Goal: Task Accomplishment & Management: Use online tool/utility

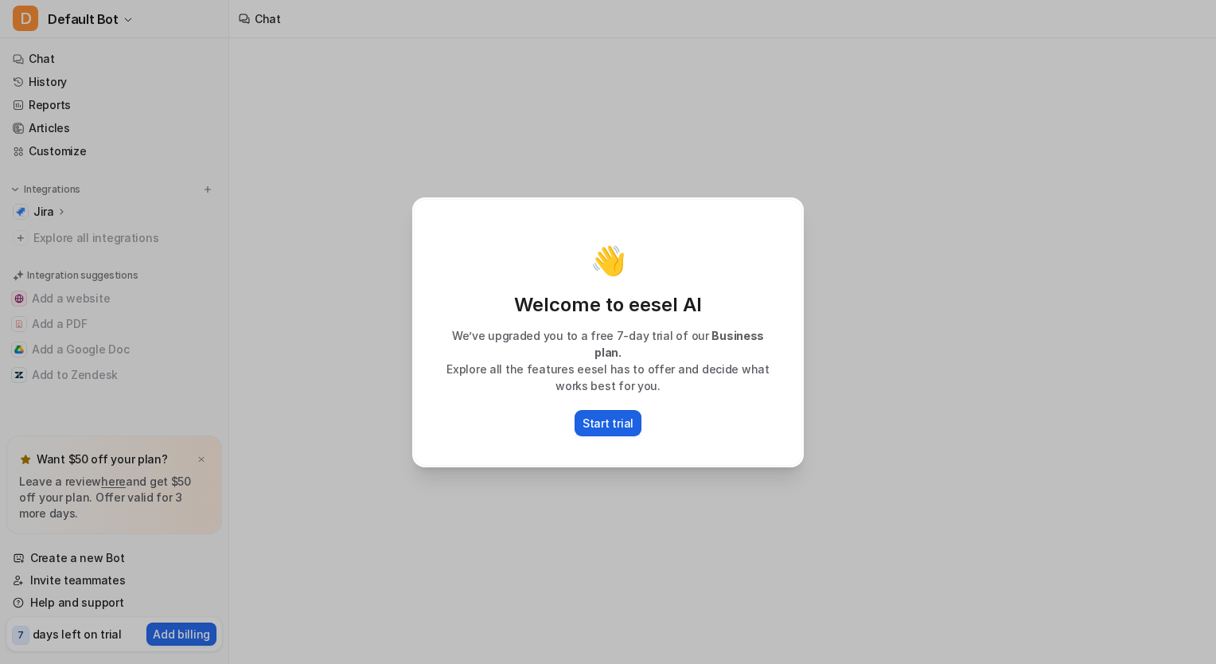
drag, startPoint x: 614, startPoint y: 422, endPoint x: 627, endPoint y: 413, distance: 15.5
click at [614, 420] on p "Start trial" at bounding box center [608, 423] width 51 height 17
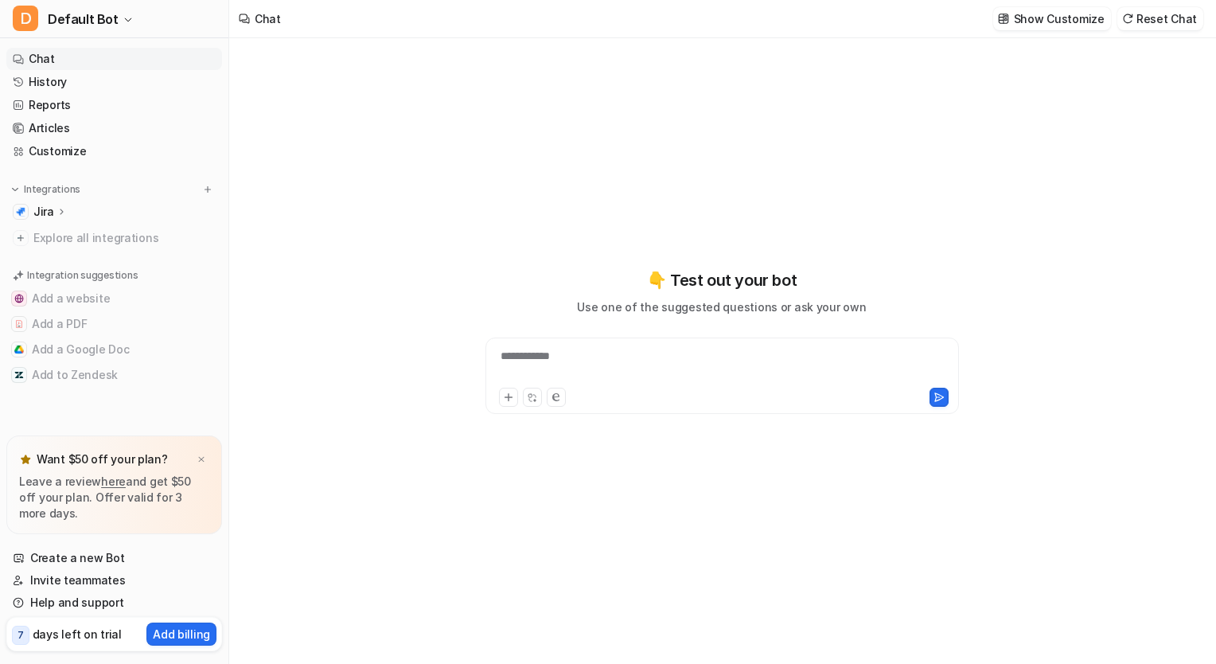
type textarea "**********"
click at [547, 368] on div "**********" at bounding box center [722, 366] width 466 height 37
click at [57, 215] on icon at bounding box center [61, 211] width 11 height 12
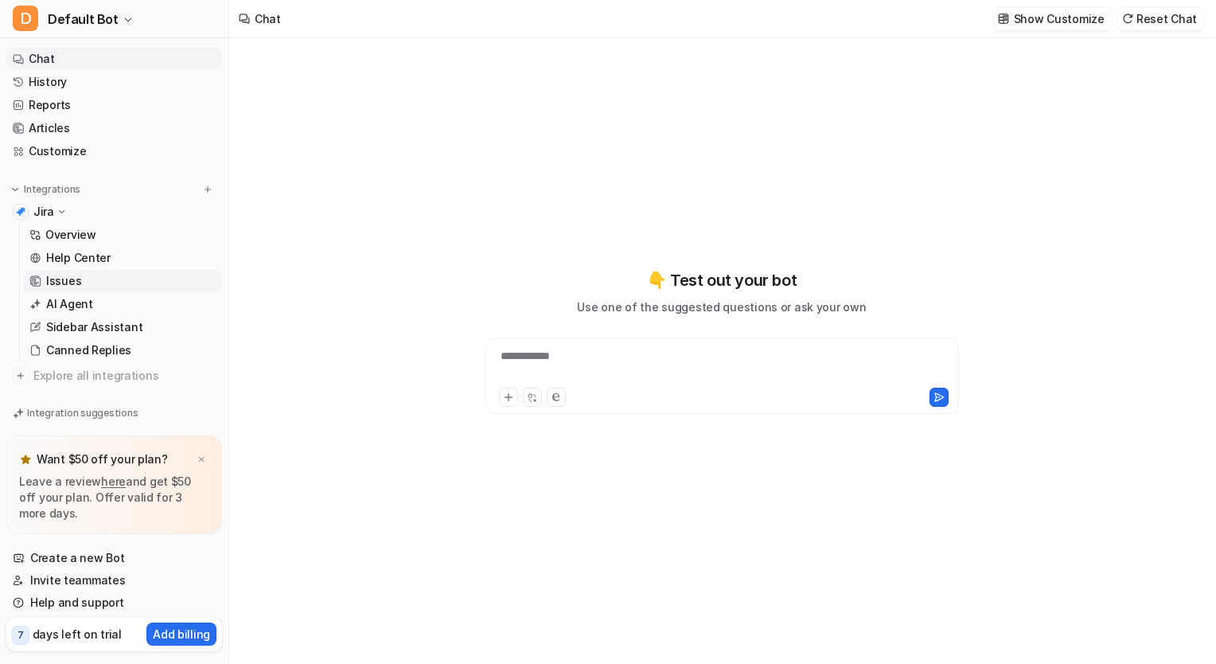
click at [78, 285] on p "Issues" at bounding box center [63, 281] width 35 height 16
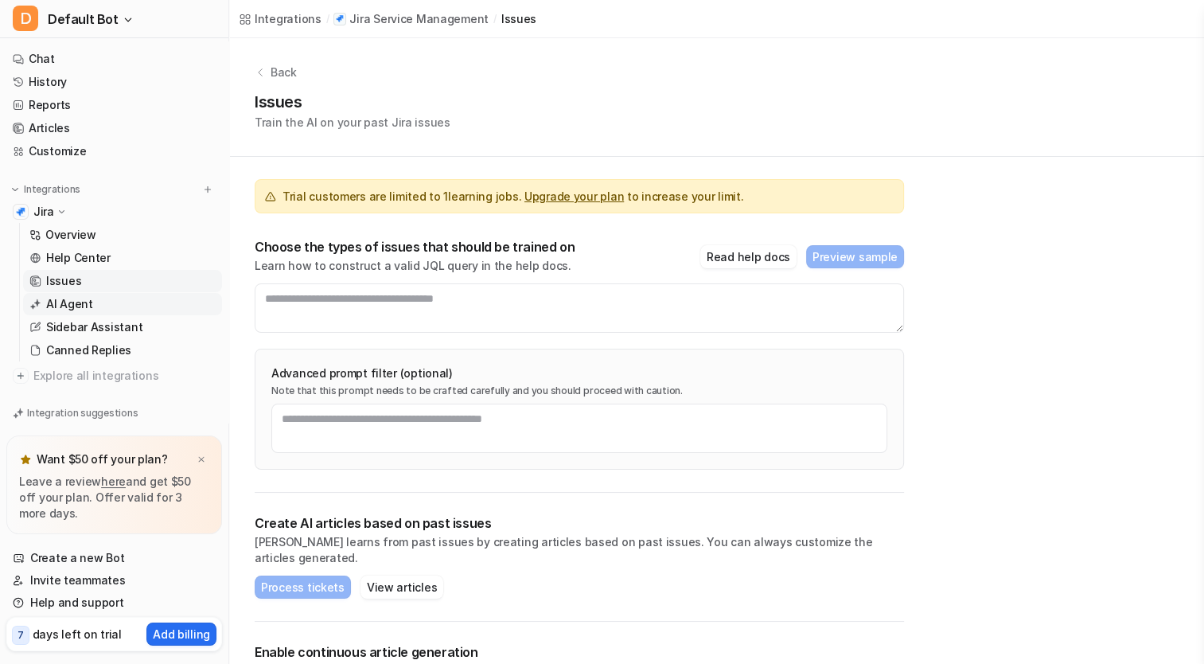
click at [71, 303] on p "AI Agent" at bounding box center [69, 304] width 47 height 16
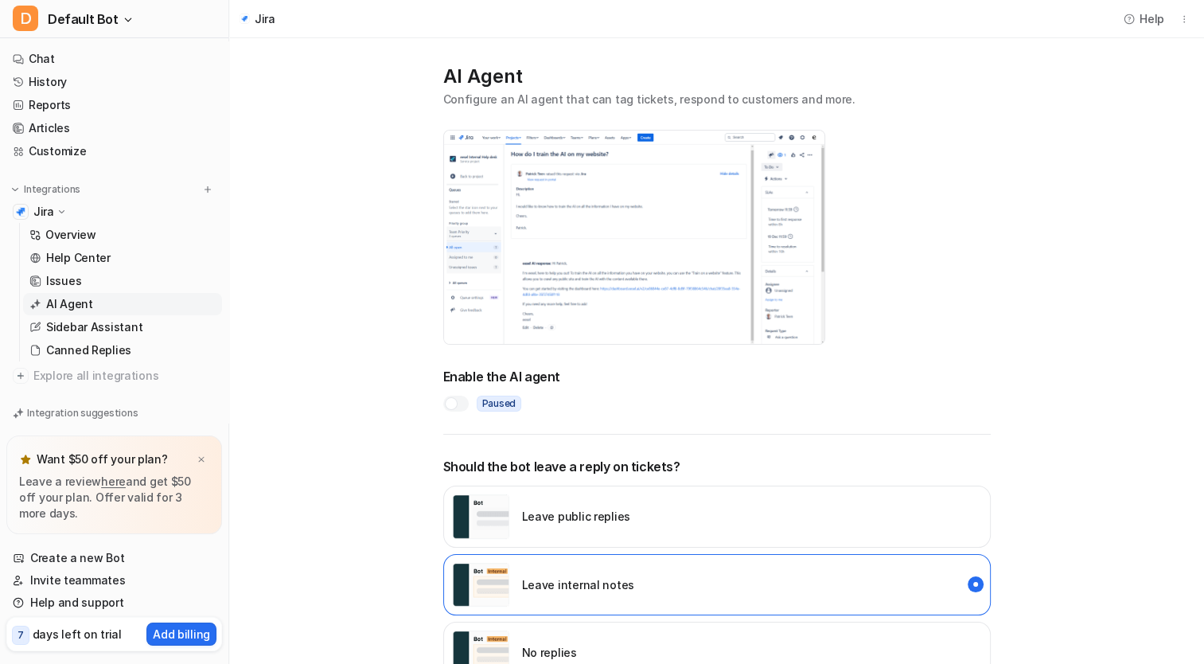
click at [458, 403] on div at bounding box center [455, 404] width 25 height 16
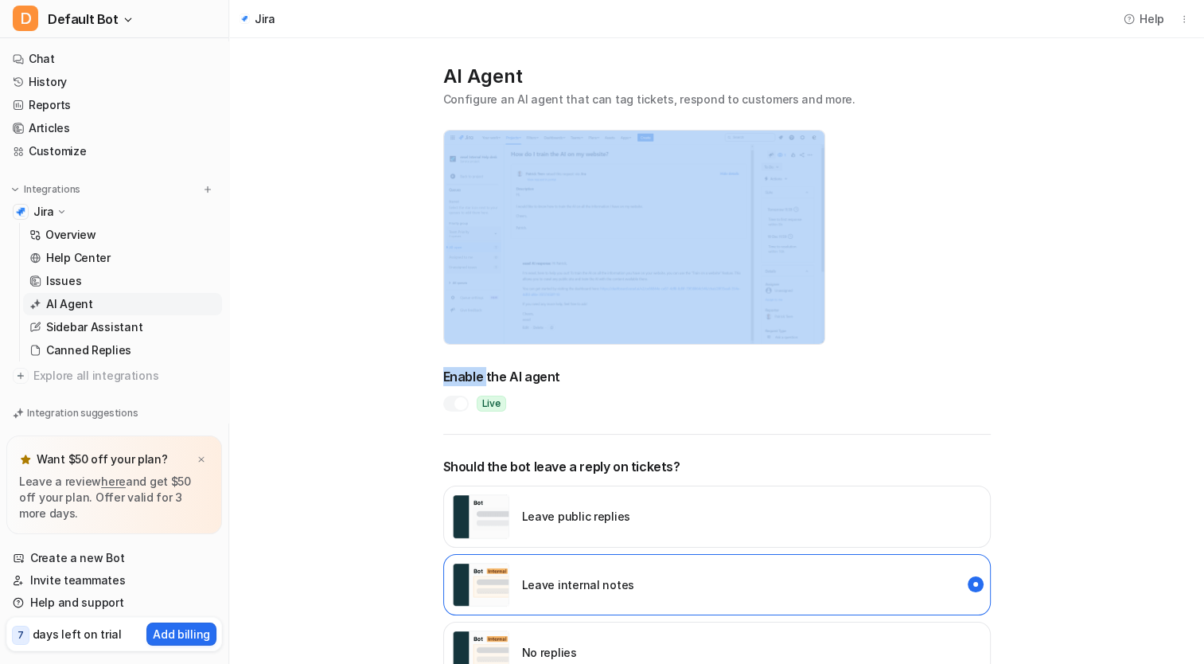
drag, startPoint x: 487, startPoint y: 374, endPoint x: 604, endPoint y: 351, distance: 119.2
click at [604, 351] on div "AI Agent Configure an AI agent that can tag tickets, respond to customers and m…" at bounding box center [716, 525] width 579 height 955
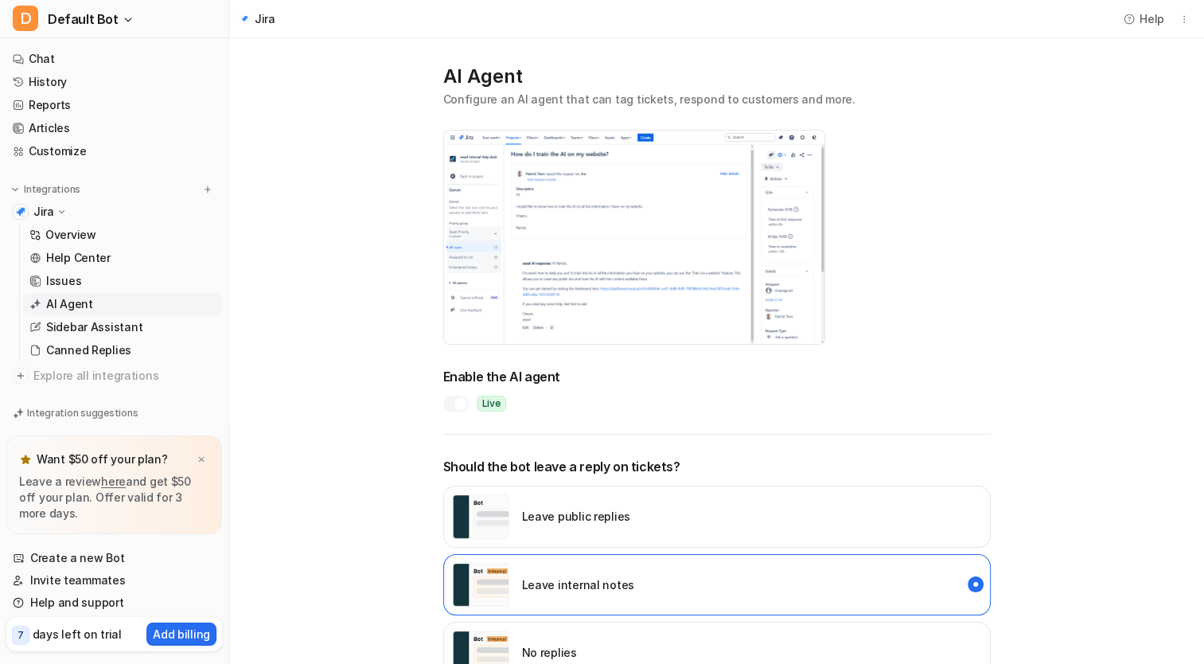
drag, startPoint x: 604, startPoint y: 351, endPoint x: 603, endPoint y: 377, distance: 26.3
click at [603, 377] on h2 "Enable the AI agent" at bounding box center [717, 376] width 548 height 19
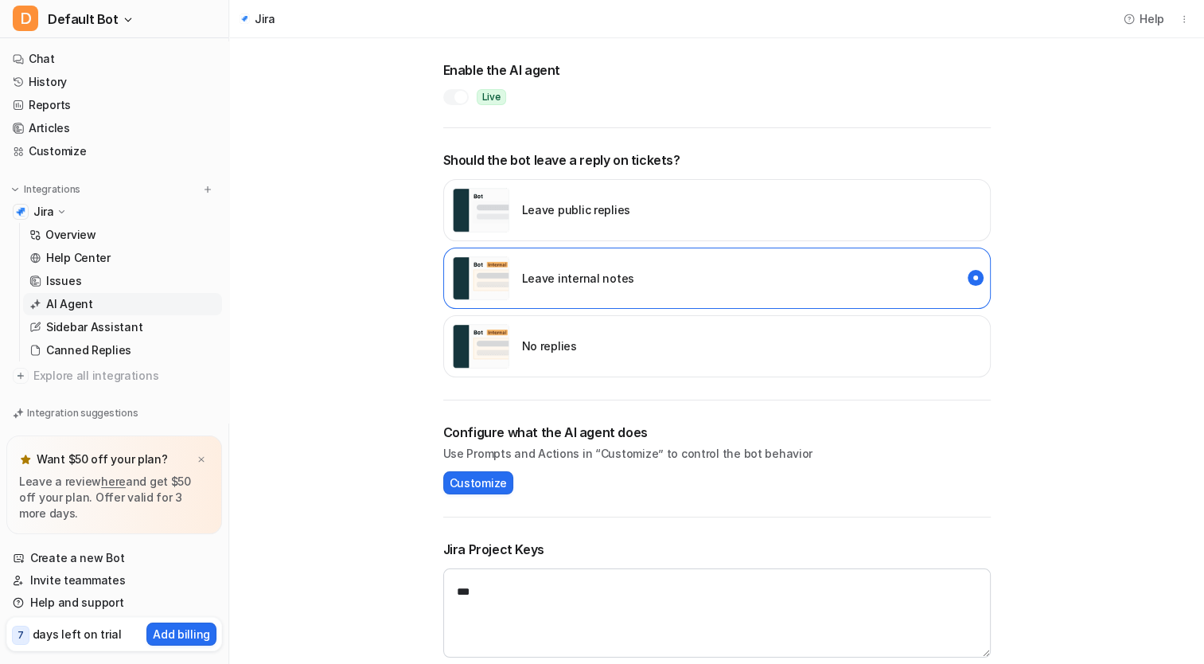
scroll to position [337, 0]
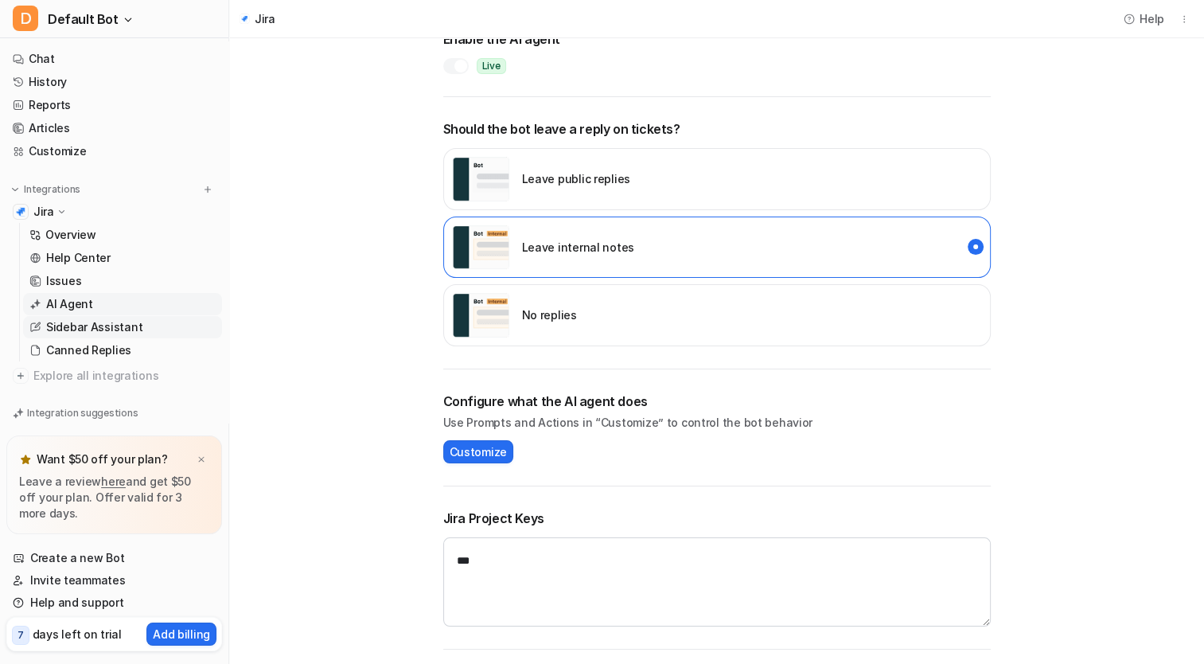
click at [127, 330] on p "Sidebar Assistant" at bounding box center [94, 327] width 96 height 16
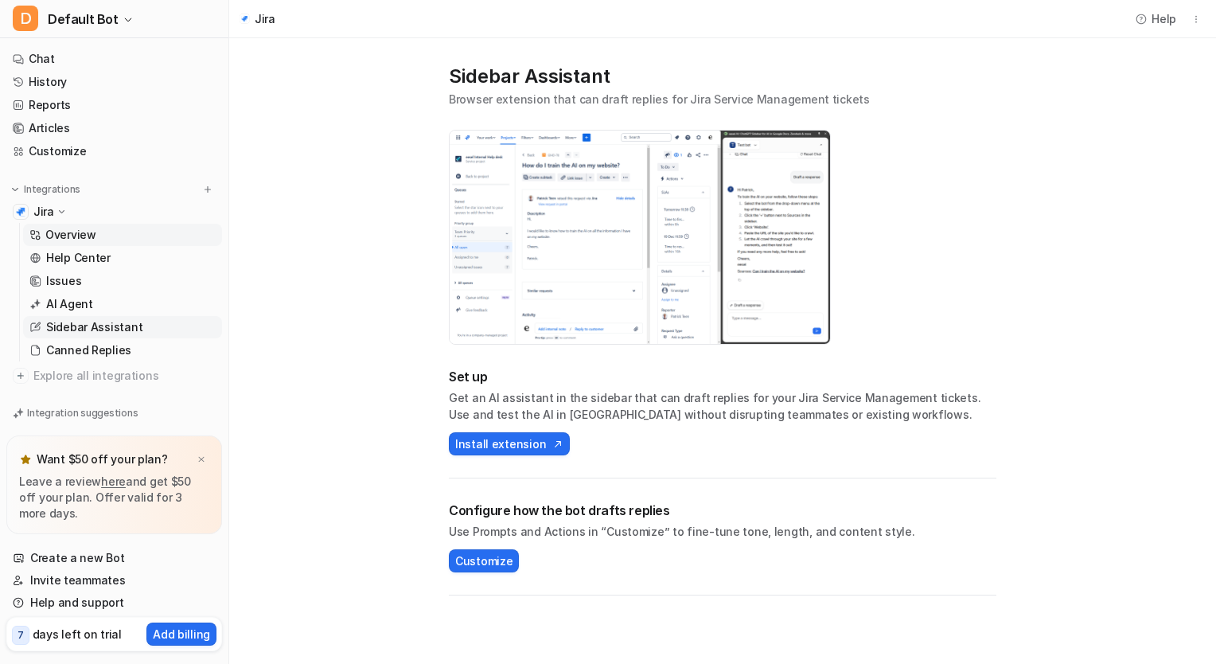
click at [107, 233] on link "Overview" at bounding box center [122, 235] width 199 height 22
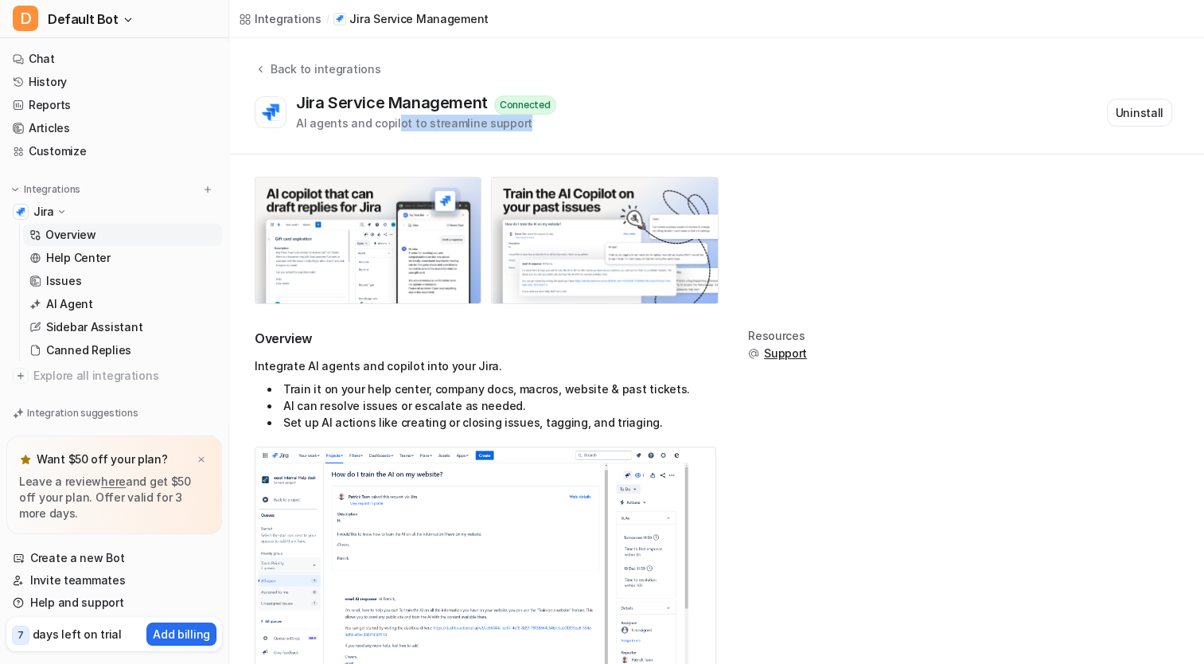
drag, startPoint x: 396, startPoint y: 122, endPoint x: 700, endPoint y: 129, distance: 304.1
click at [700, 129] on div "Jira Service Management Connected AI agents and copilot to streamline support U…" at bounding box center [714, 112] width 918 height 38
click at [375, 16] on p "Jira Service Management" at bounding box center [418, 19] width 139 height 16
click at [528, 101] on div "Connected" at bounding box center [525, 105] width 62 height 19
click at [528, 102] on div "Connected" at bounding box center [525, 105] width 62 height 19
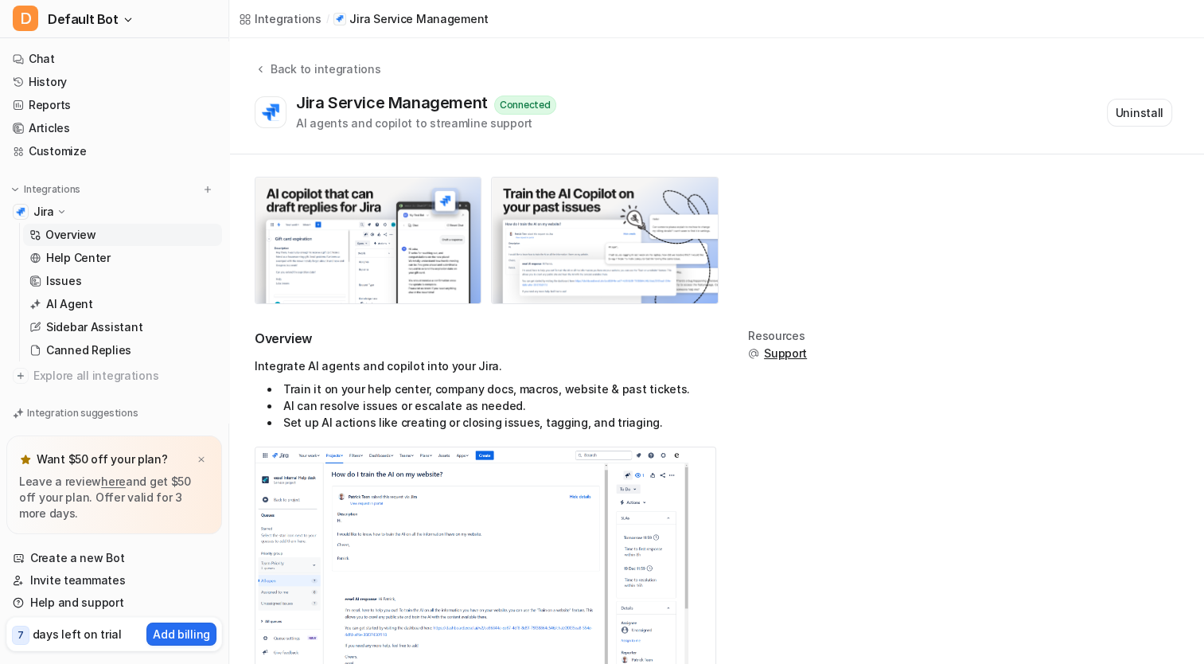
drag, startPoint x: 528, startPoint y: 102, endPoint x: 435, endPoint y: 93, distance: 93.5
click at [435, 93] on div "Back to integrations Jira Service Management Connected AI agents and copilot to…" at bounding box center [716, 95] width 975 height 71
drag, startPoint x: 435, startPoint y: 93, endPoint x: 419, endPoint y: 127, distance: 38.1
click at [419, 127] on div "AI agents and copilot to streamline support" at bounding box center [426, 123] width 260 height 17
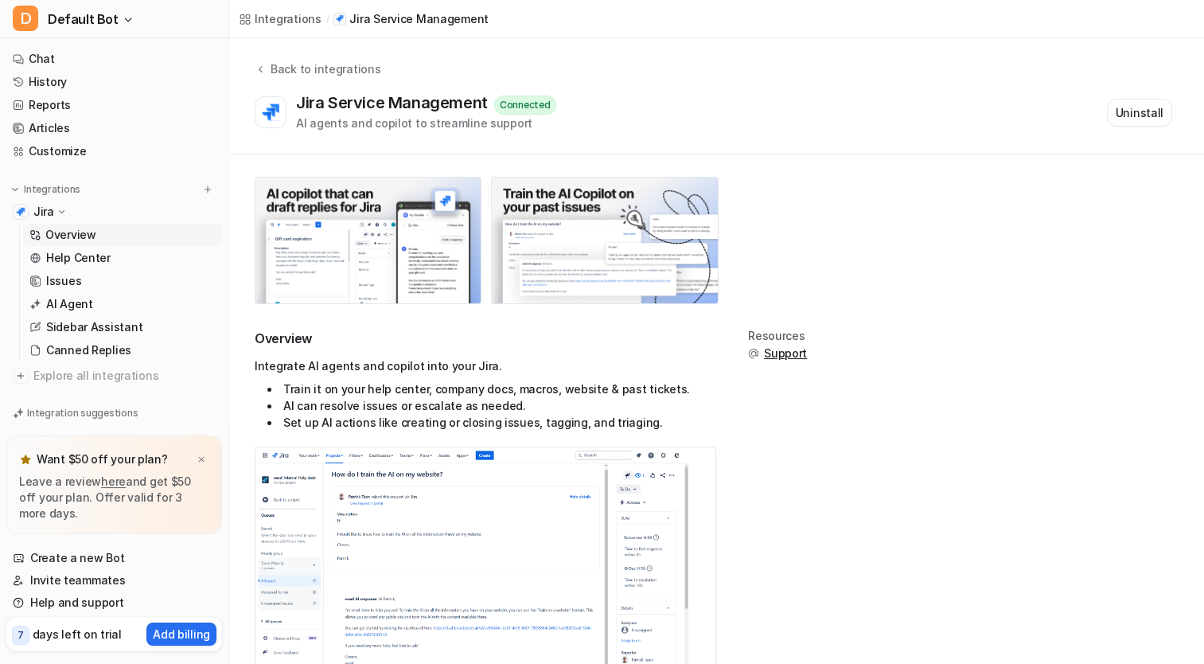
click at [263, 18] on div "Integrations" at bounding box center [288, 18] width 67 height 17
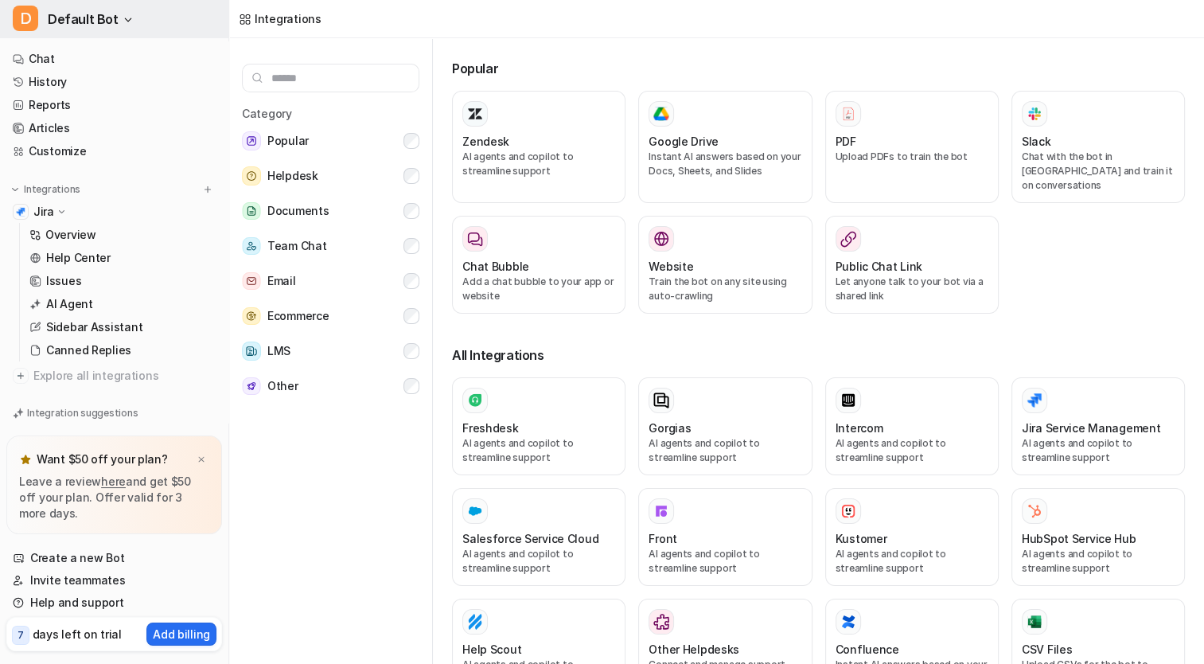
click at [99, 17] on span "Default Bot" at bounding box center [83, 19] width 71 height 22
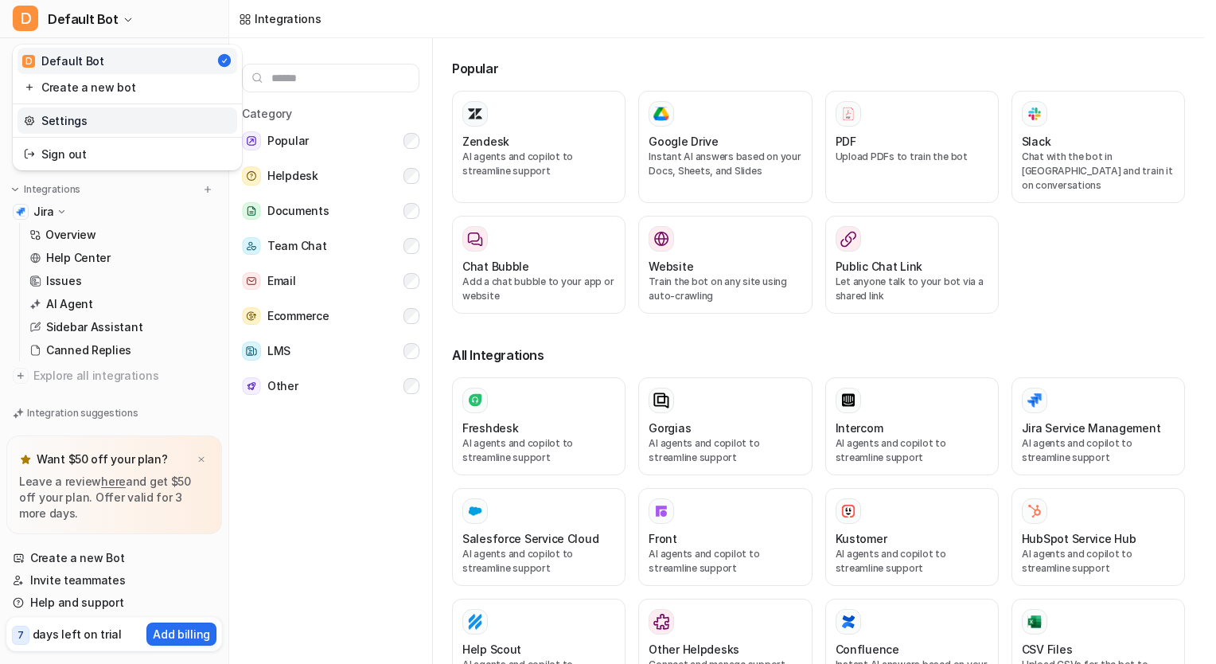
click at [79, 115] on link "Settings" at bounding box center [128, 120] width 220 height 26
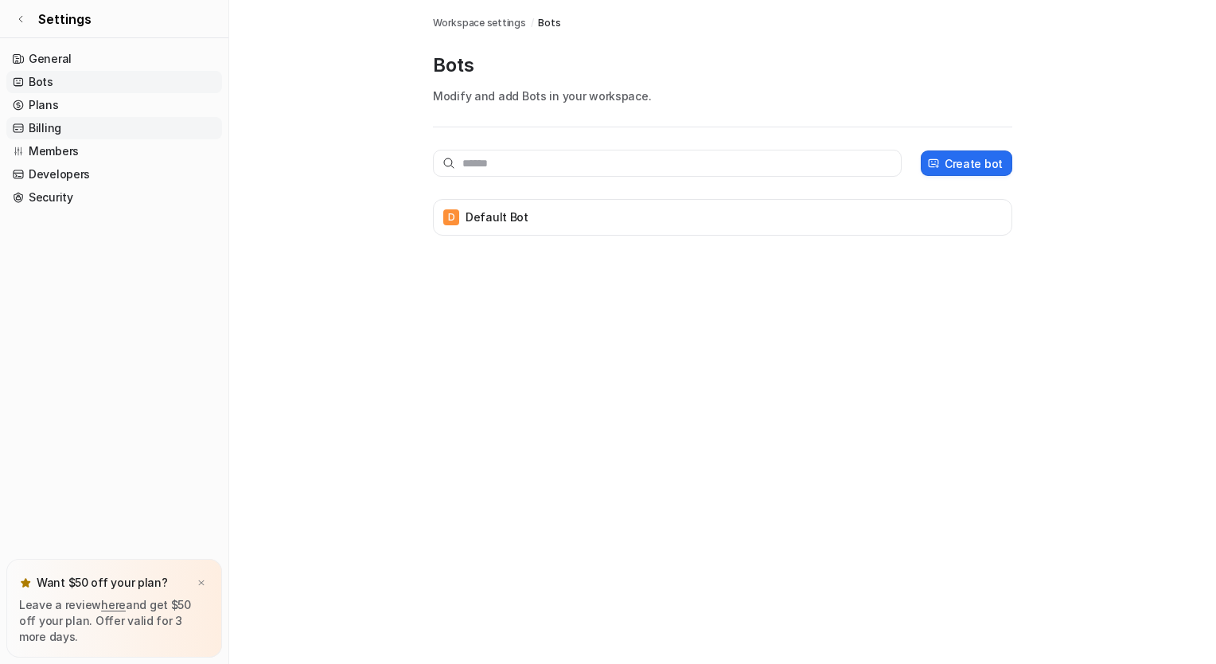
click at [114, 123] on link "Billing" at bounding box center [114, 128] width 216 height 22
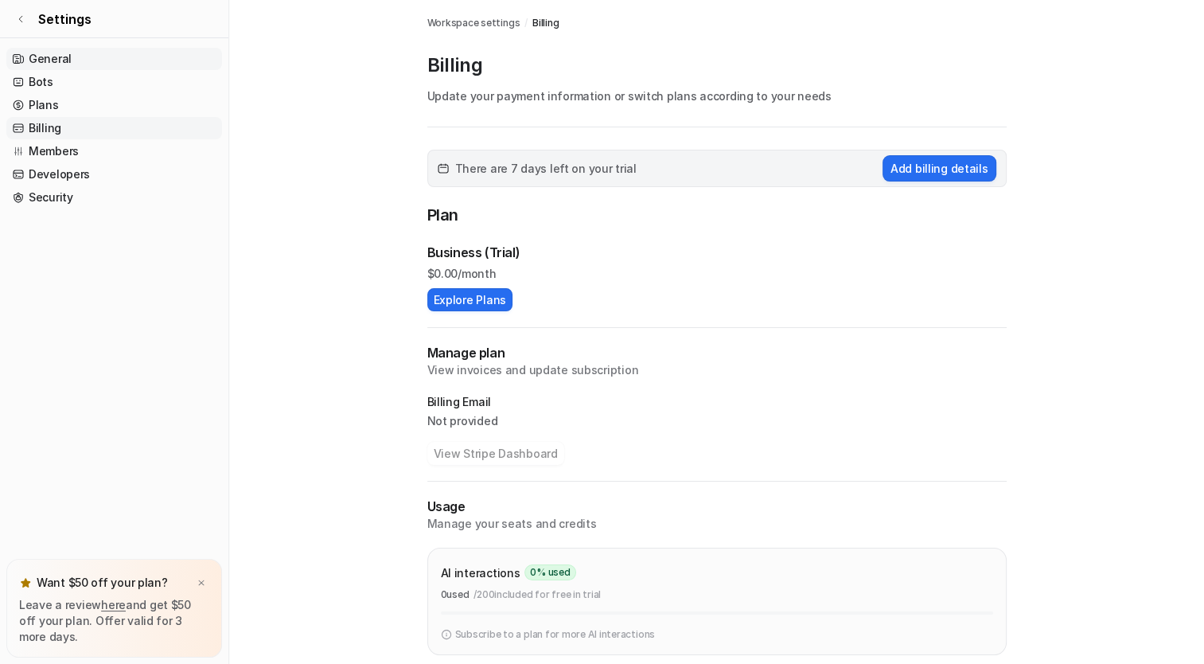
click at [57, 53] on link "General" at bounding box center [114, 59] width 216 height 22
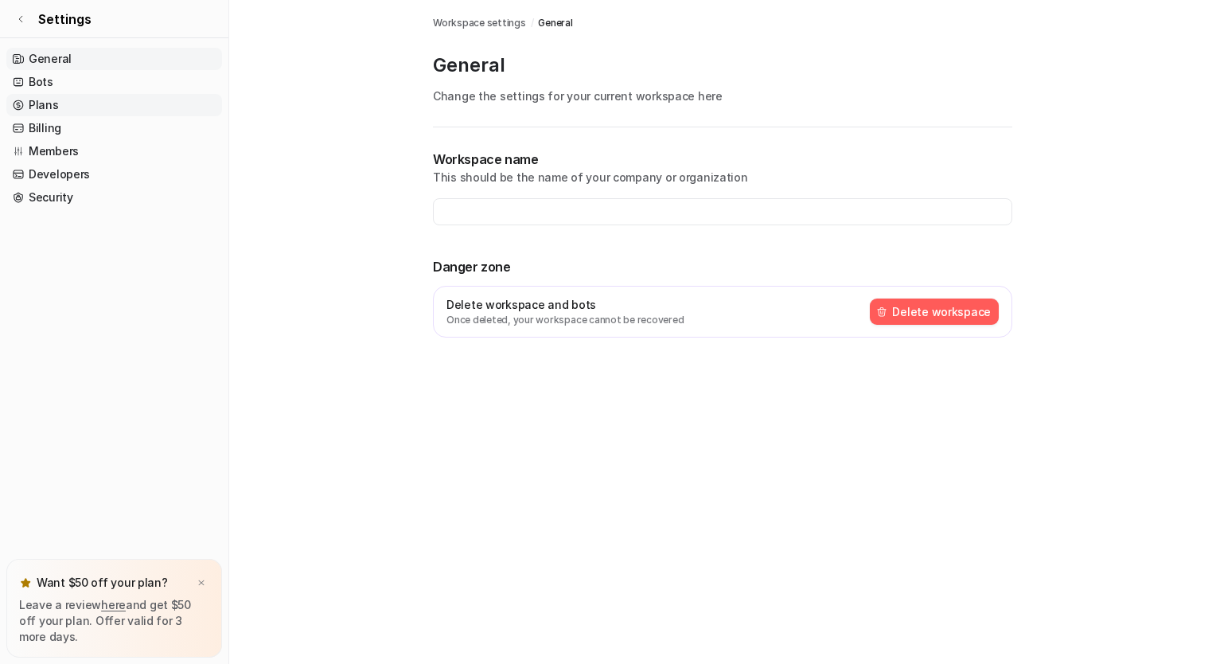
type input "**********"
click at [520, 317] on p "Once deleted, your workspace cannot be recovered" at bounding box center [564, 320] width 237 height 14
click at [92, 82] on link "Bots" at bounding box center [114, 82] width 216 height 22
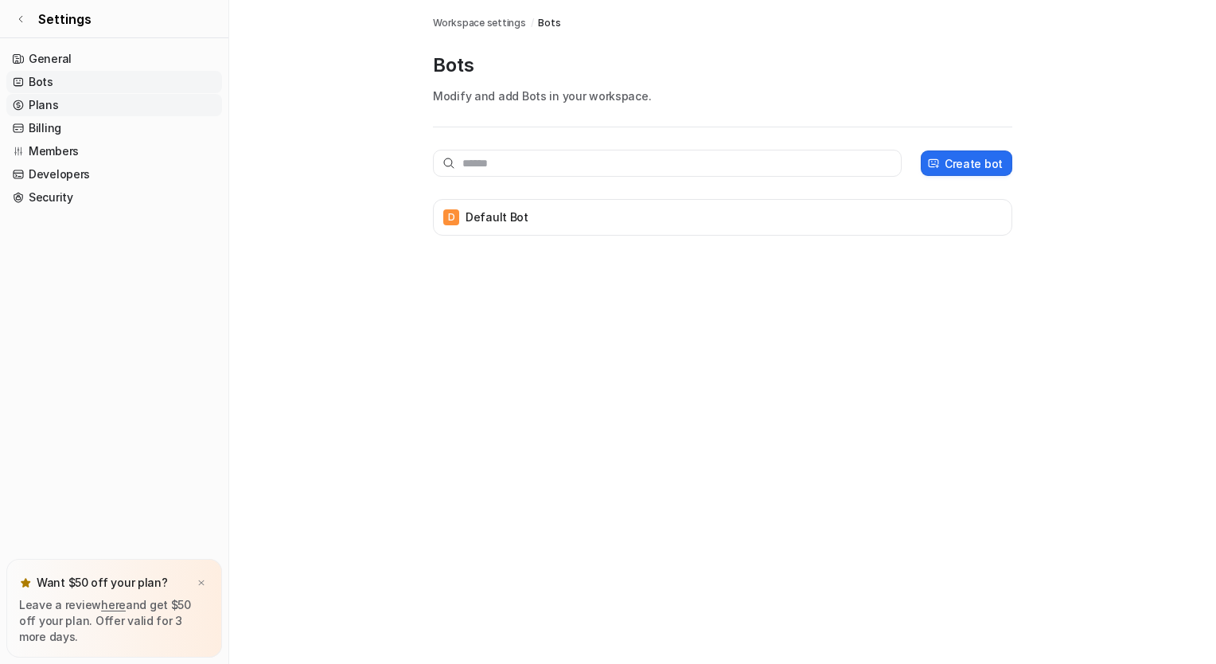
click at [62, 107] on link "Plans" at bounding box center [114, 105] width 216 height 22
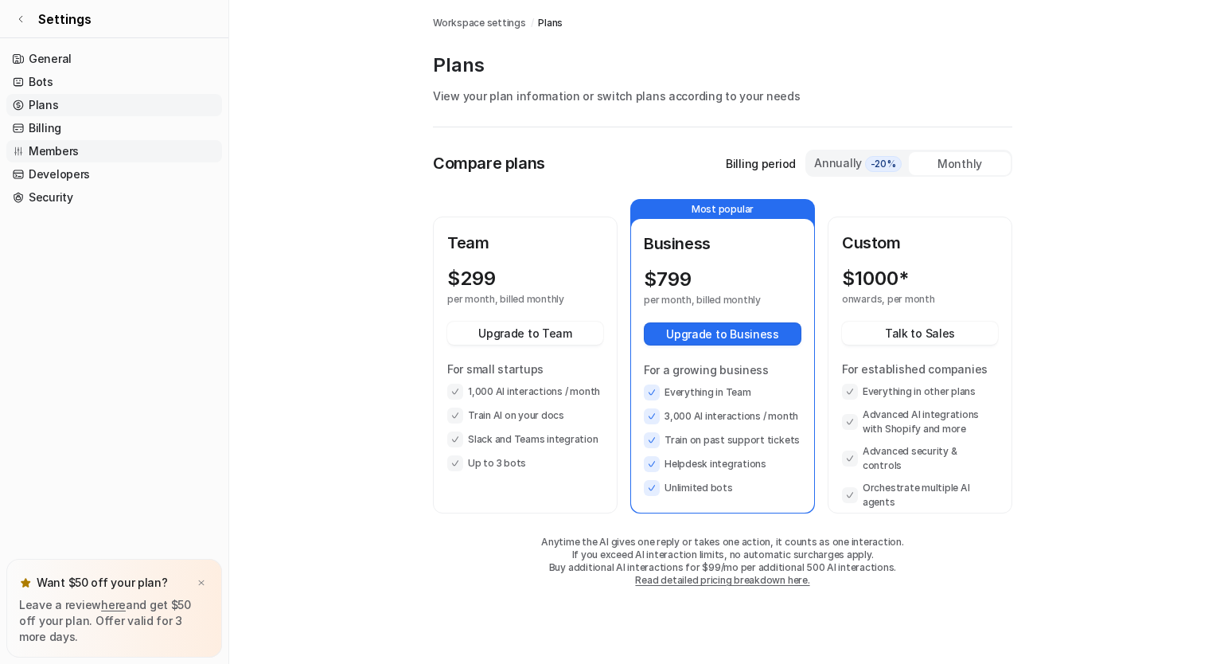
click at [85, 150] on link "Members" at bounding box center [114, 151] width 216 height 22
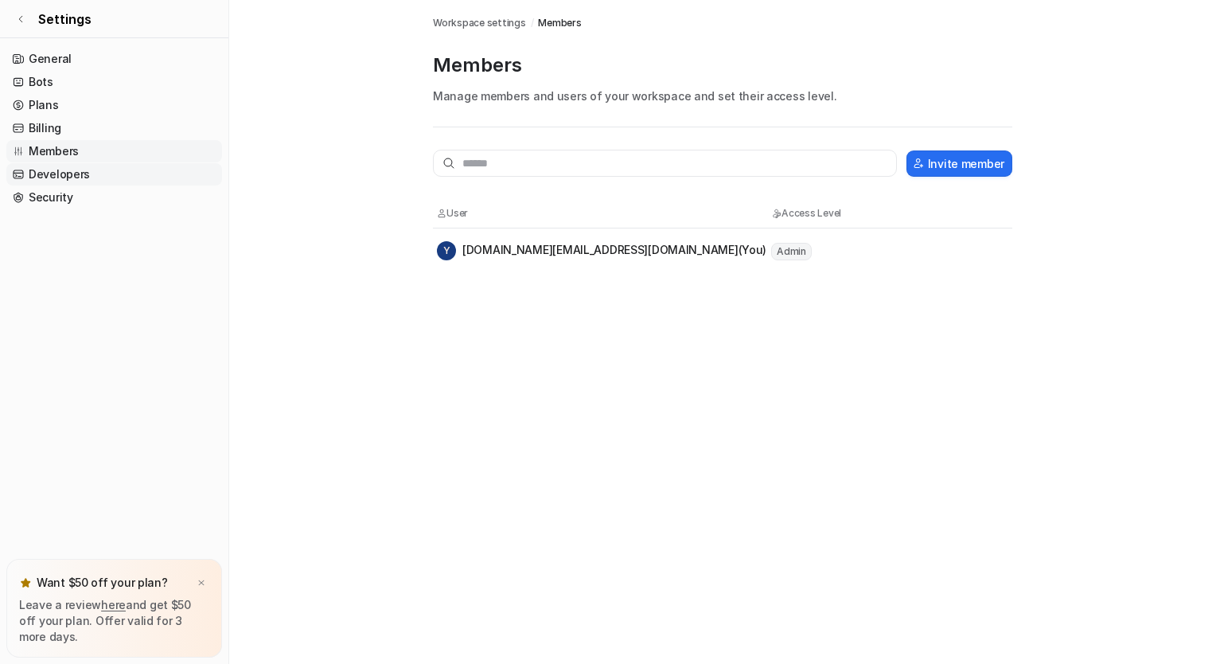
click at [84, 178] on link "Developers" at bounding box center [114, 174] width 216 height 22
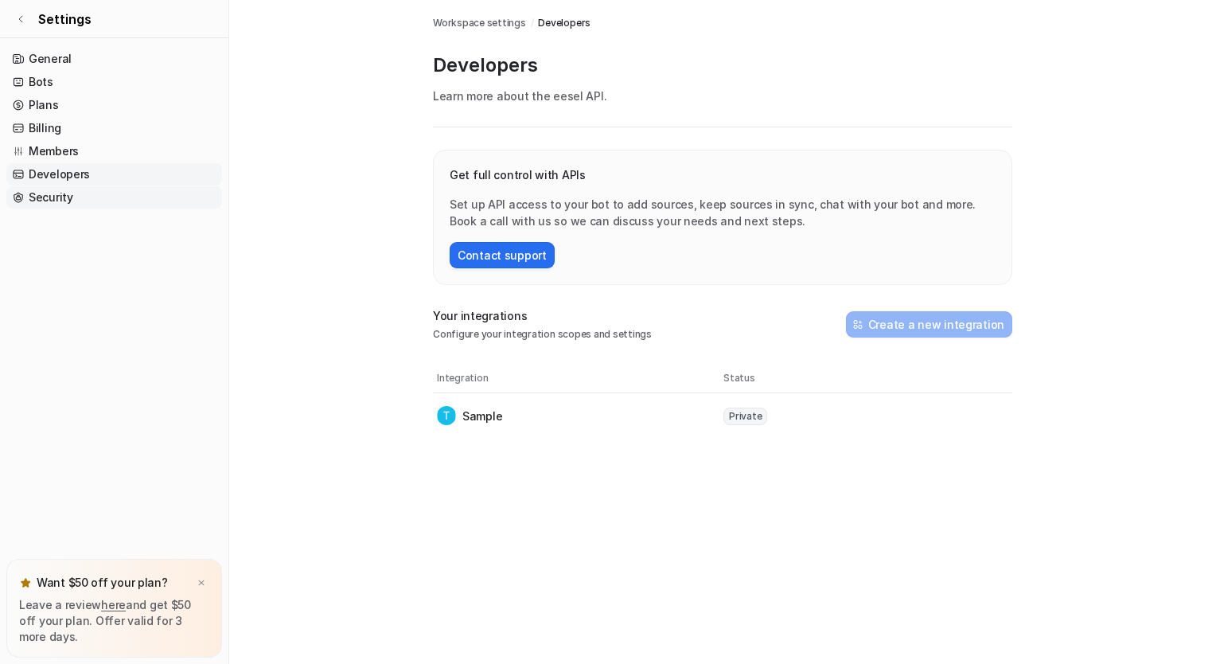
click at [89, 202] on link "Security" at bounding box center [114, 197] width 216 height 22
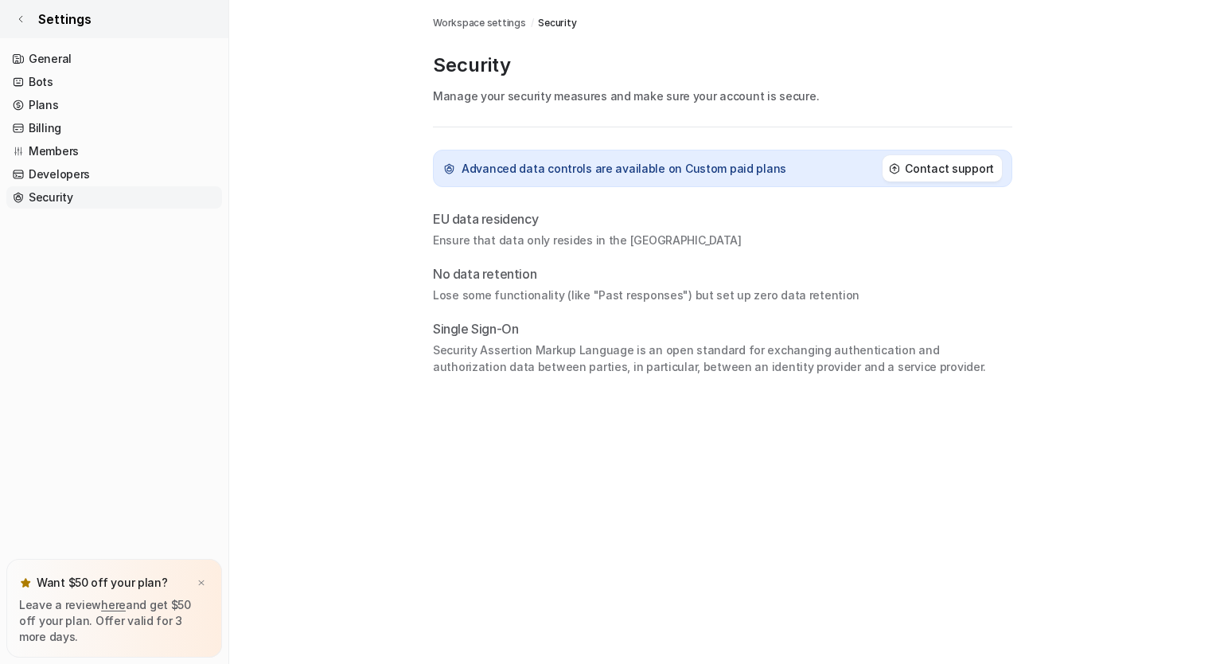
click at [29, 23] on link "Settings" at bounding box center [114, 19] width 228 height 38
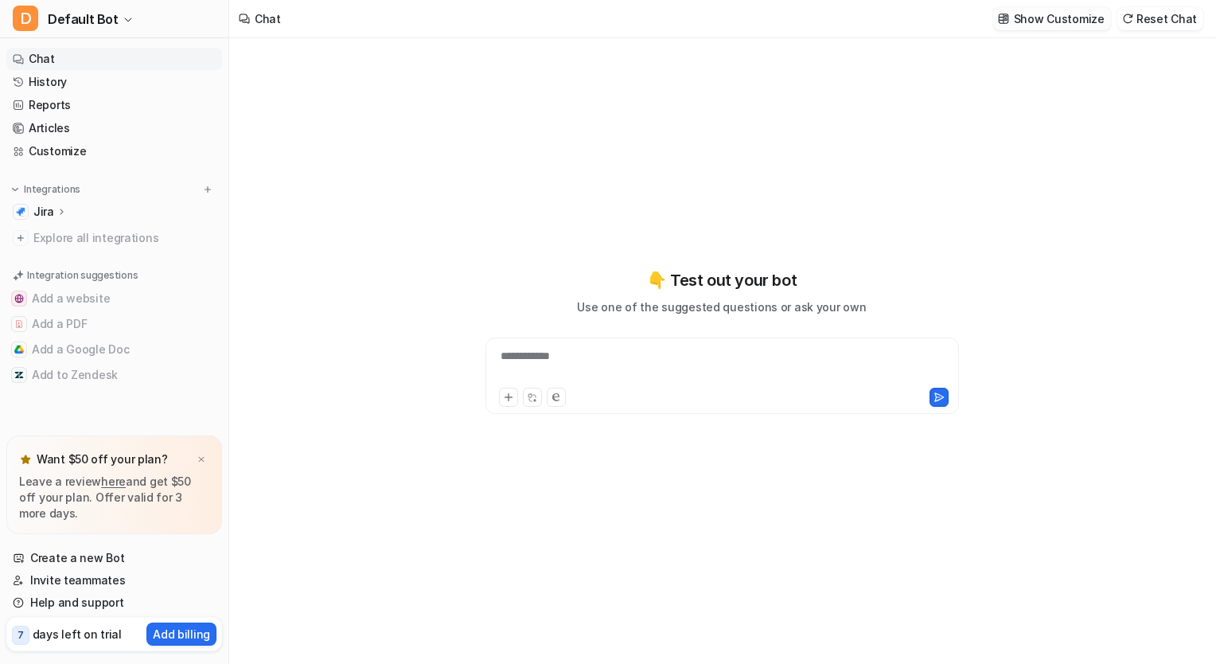
click at [1097, 27] on p "Show Customize" at bounding box center [1059, 18] width 91 height 17
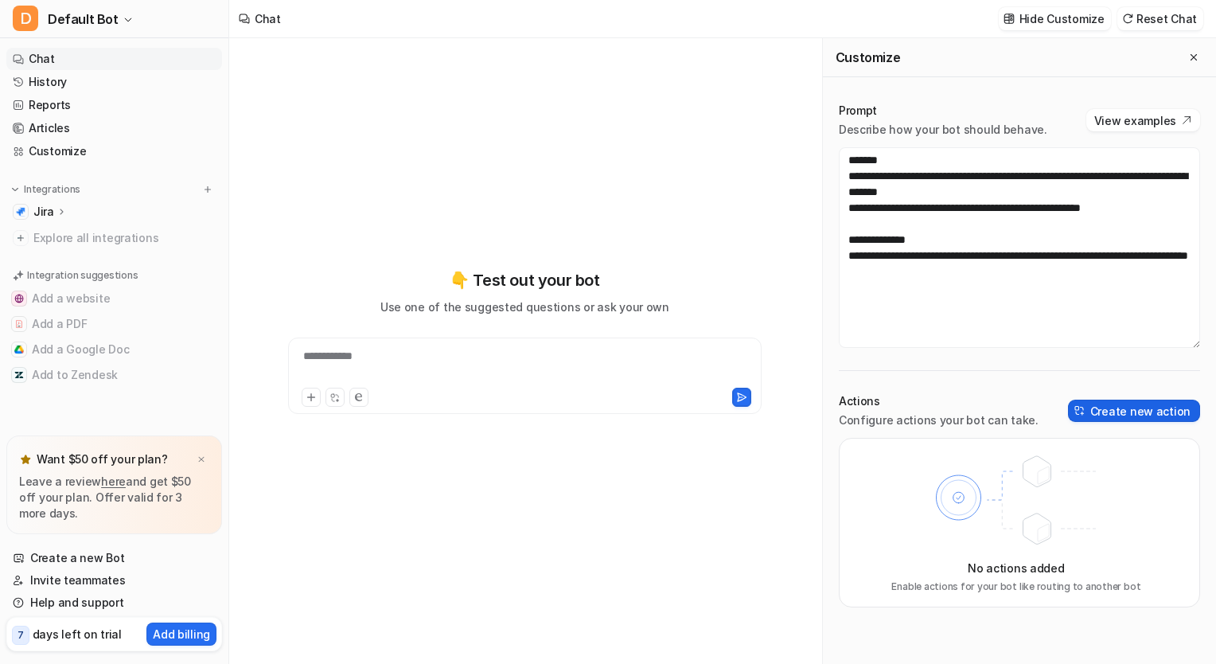
click at [1124, 407] on button "Create new action" at bounding box center [1134, 411] width 132 height 22
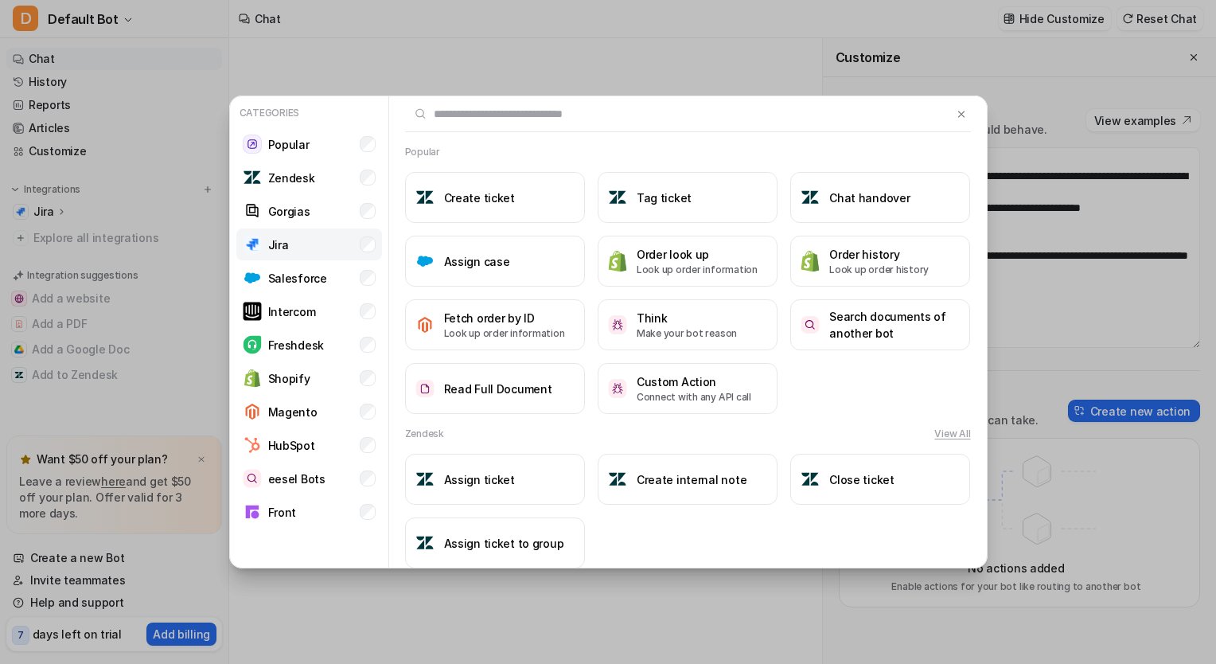
click at [308, 244] on li "Jira" at bounding box center [309, 244] width 146 height 32
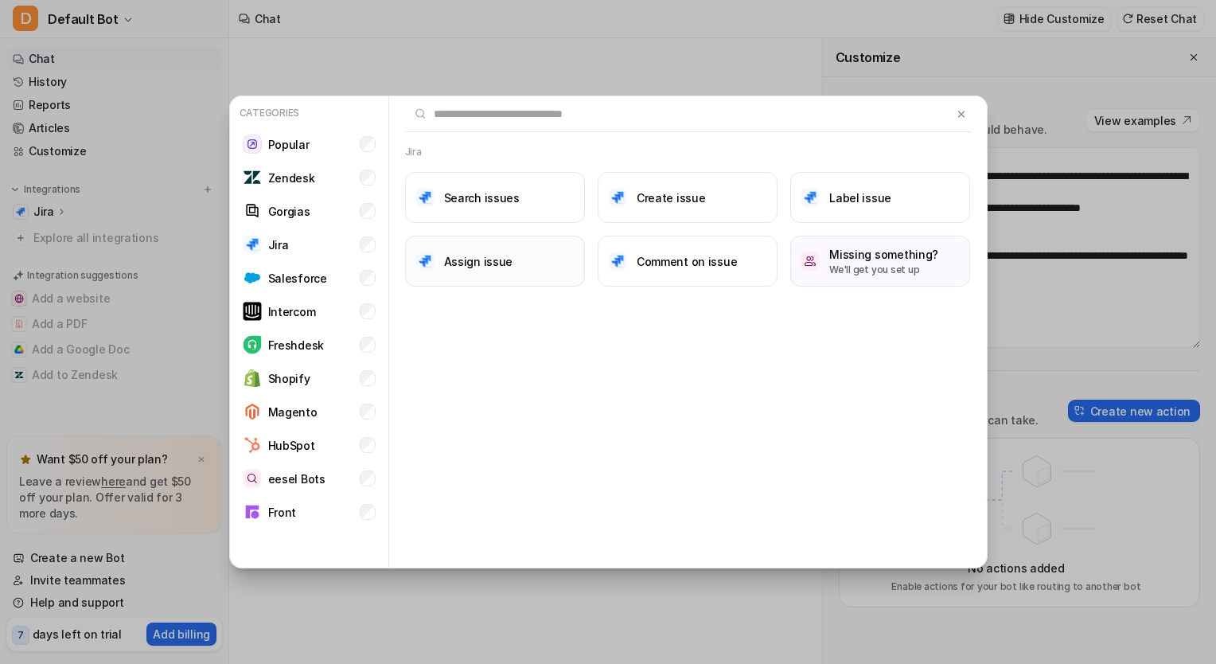
click at [451, 267] on h3 "Assign issue" at bounding box center [478, 261] width 69 height 17
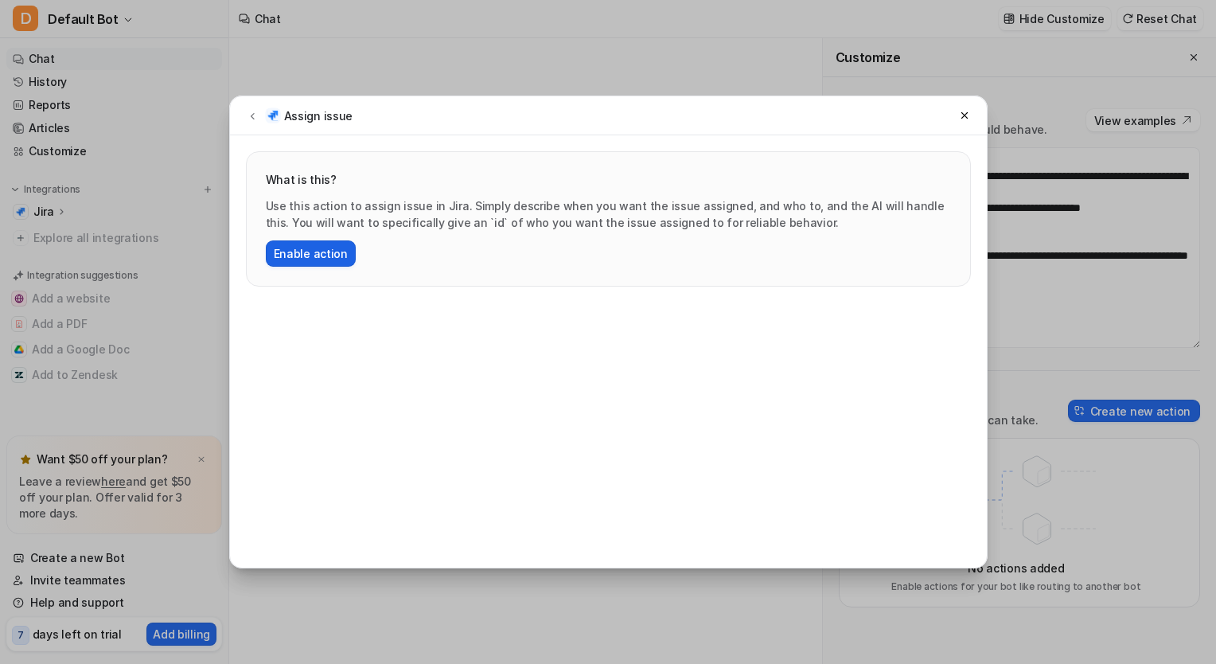
click at [337, 250] on button "Enable action" at bounding box center [311, 253] width 90 height 26
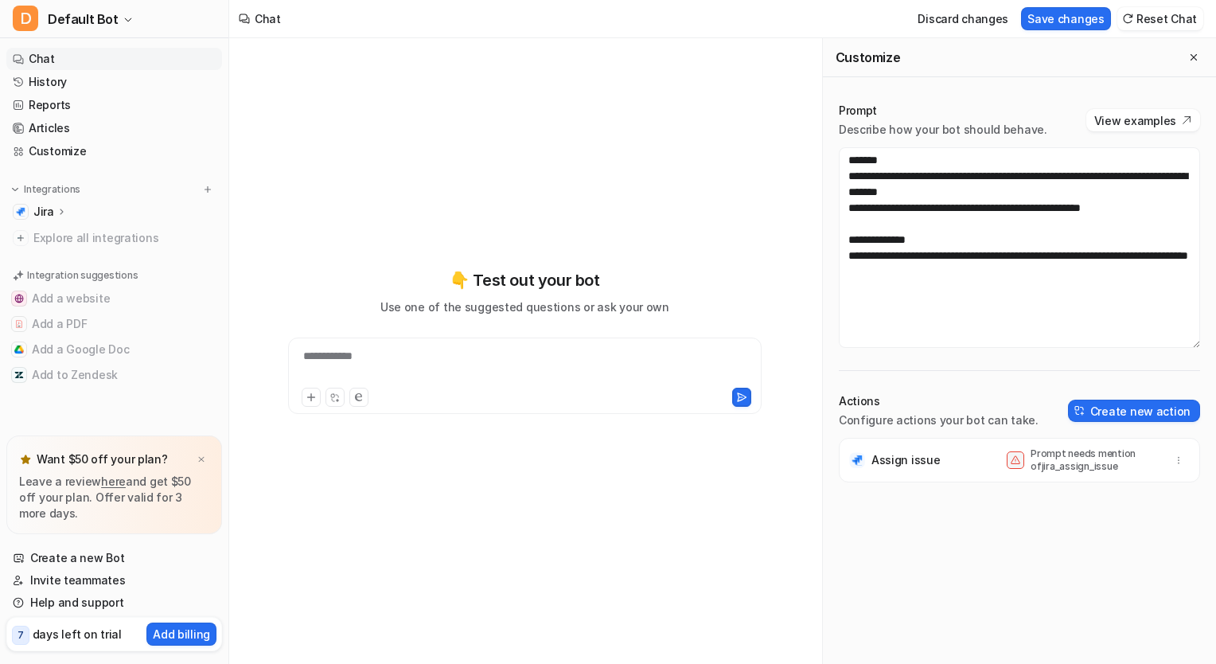
click at [1085, 464] on p "Prompt needs mention of jira_assign_issue" at bounding box center [1094, 459] width 127 height 25
click at [1048, 517] on div "Assign issue Prompt needs mention of jira_assign_issue" at bounding box center [1019, 551] width 361 height 226
click at [1168, 462] on button "button" at bounding box center [1179, 460] width 22 height 22
drag, startPoint x: 1055, startPoint y: 571, endPoint x: 1020, endPoint y: 568, distance: 34.4
click at [1054, 571] on div "Assign issue Prompt needs mention of jira_assign_issue Delete" at bounding box center [1019, 551] width 361 height 226
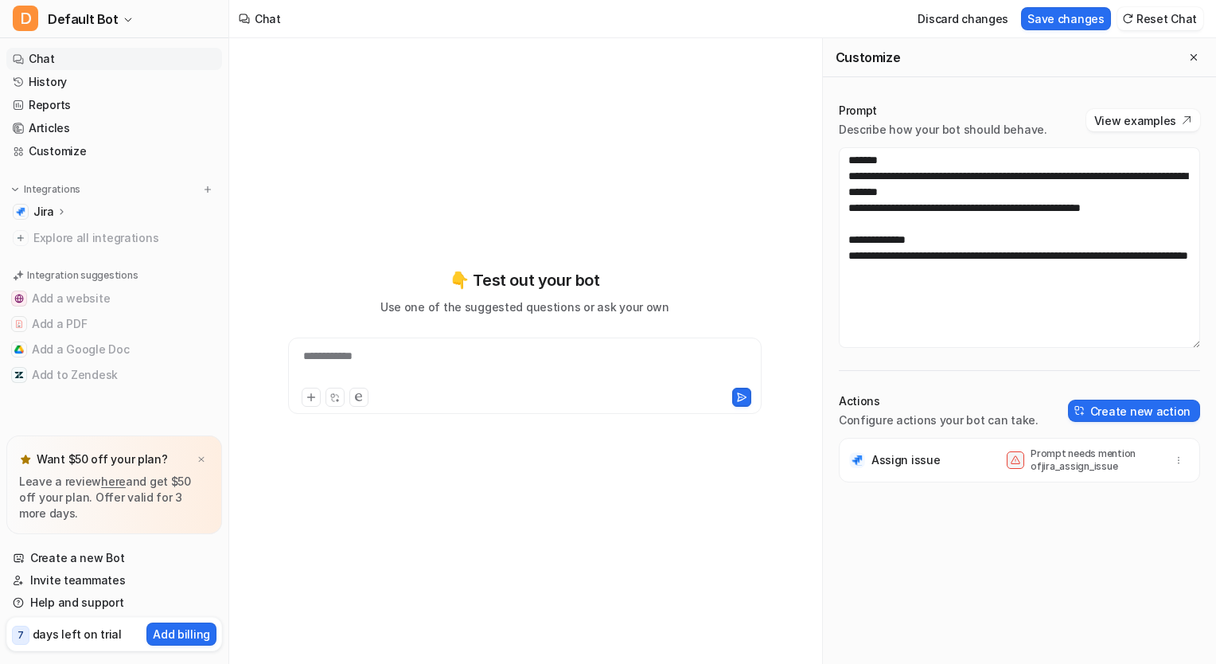
click at [916, 460] on p "Assign issue" at bounding box center [905, 460] width 69 height 16
drag, startPoint x: 916, startPoint y: 460, endPoint x: 901, endPoint y: 559, distance: 99.8
click at [898, 563] on div "Assign issue Prompt needs mention of jira_assign_issue" at bounding box center [1019, 551] width 361 height 226
drag, startPoint x: 868, startPoint y: 415, endPoint x: 952, endPoint y: 402, distance: 84.7
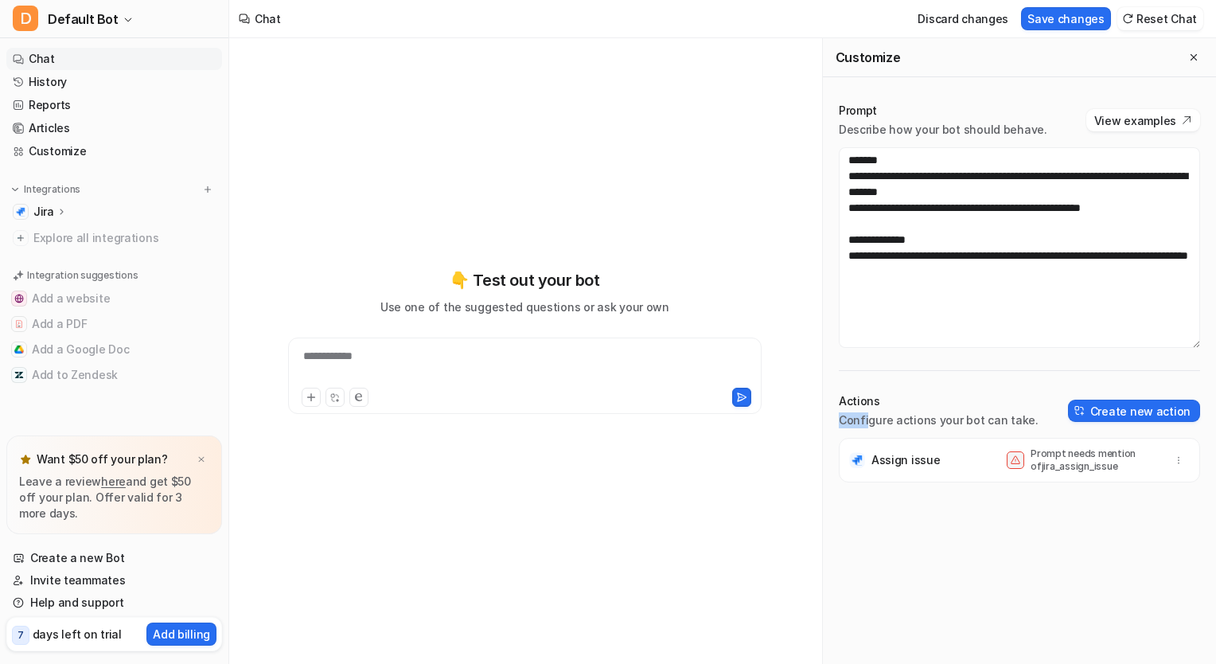
click at [952, 402] on div "Actions Configure actions your bot can take." at bounding box center [939, 410] width 200 height 35
drag, startPoint x: 952, startPoint y: 402, endPoint x: 888, endPoint y: 539, distance: 151.0
click at [888, 539] on div "Assign issue Prompt needs mention of jira_assign_issue" at bounding box center [1019, 551] width 361 height 226
click at [906, 465] on p "Assign issue" at bounding box center [905, 460] width 69 height 16
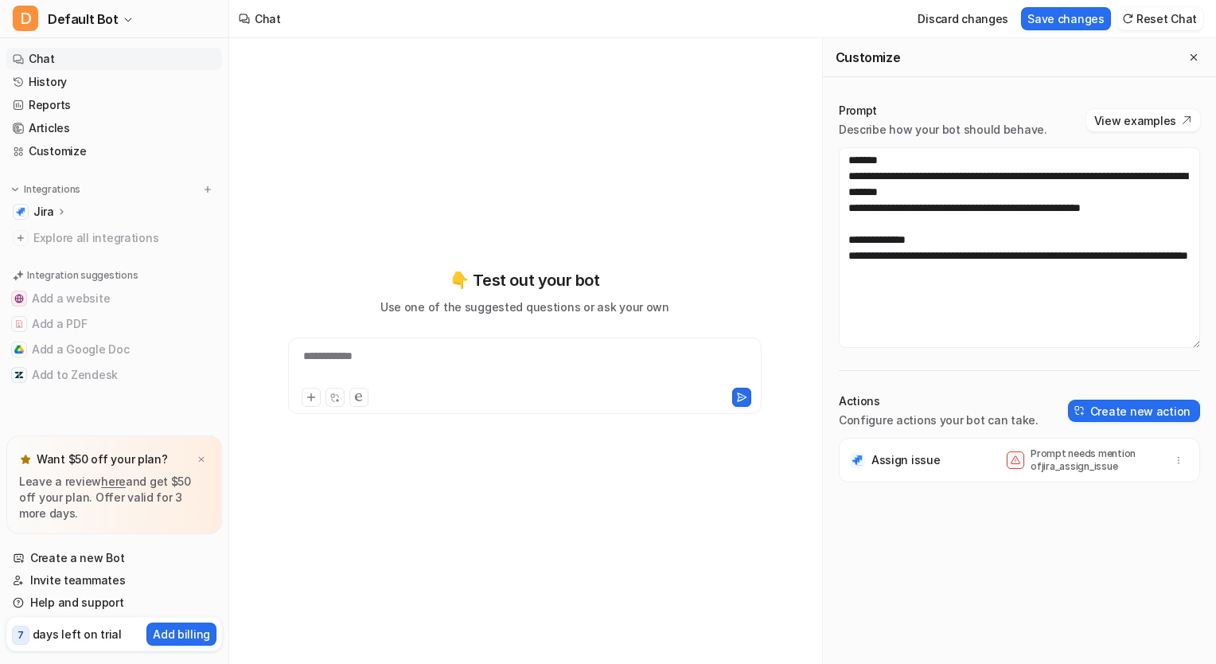
click at [344, 344] on div "**********" at bounding box center [525, 375] width 474 height 76
click at [359, 368] on div "**********" at bounding box center [525, 366] width 466 height 37
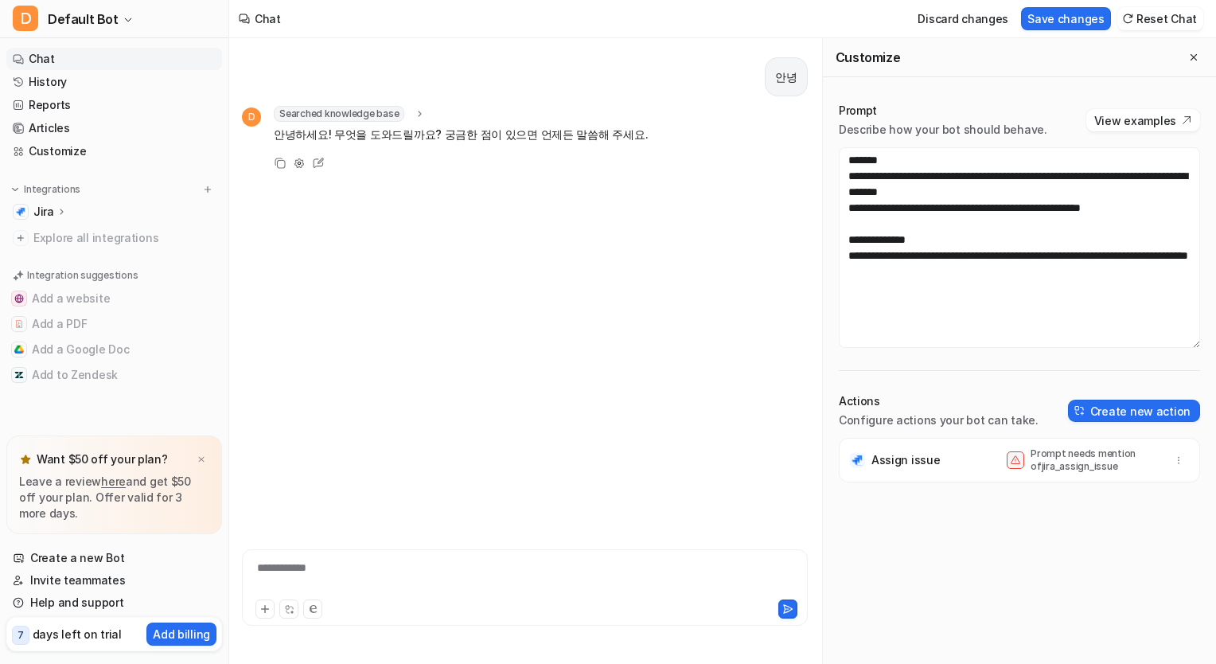
click at [53, 210] on div "Jira" at bounding box center [50, 212] width 34 height 16
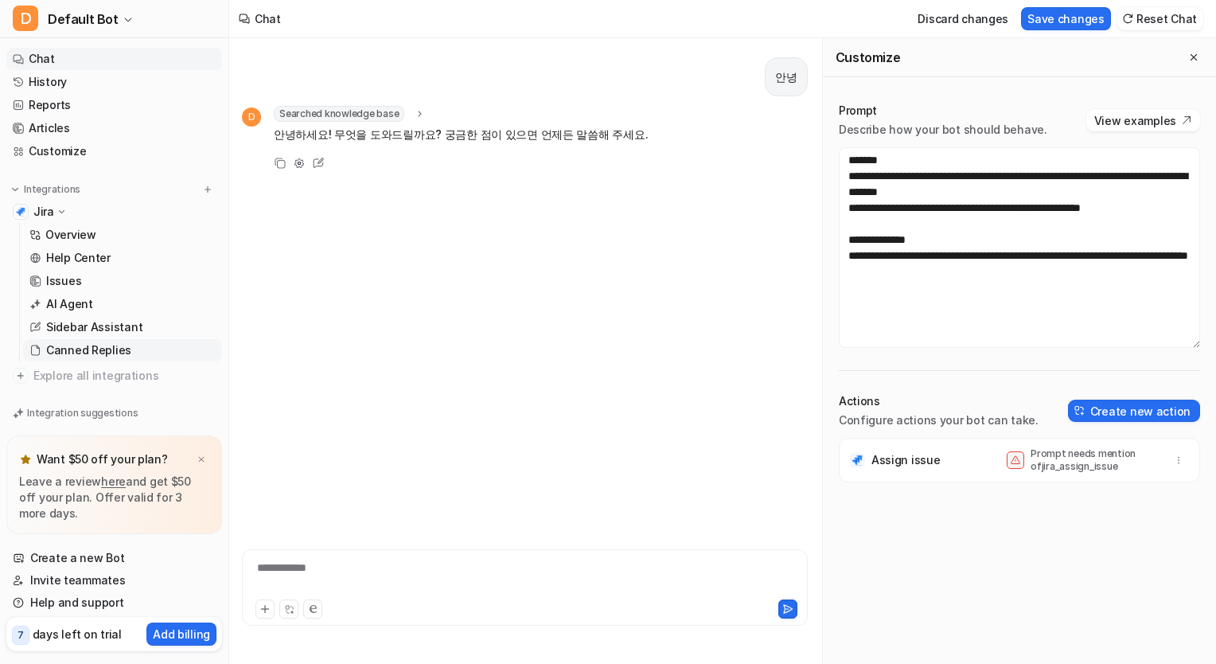
click at [115, 352] on p "Canned Replies" at bounding box center [88, 350] width 85 height 16
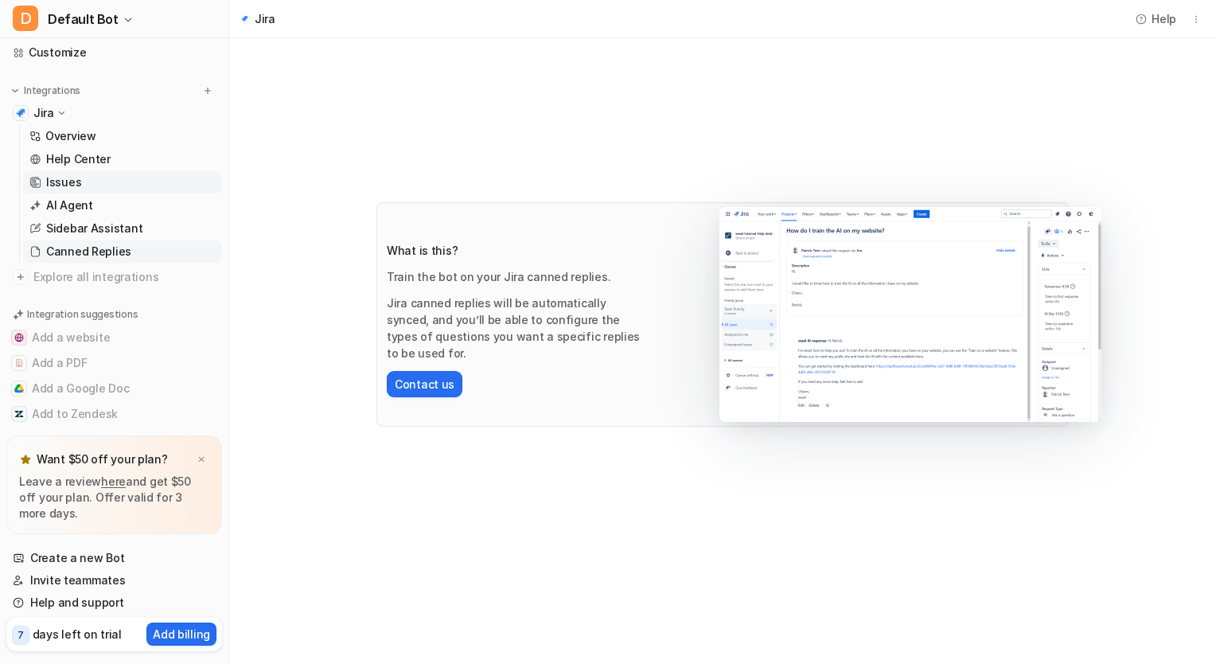
scroll to position [127, 0]
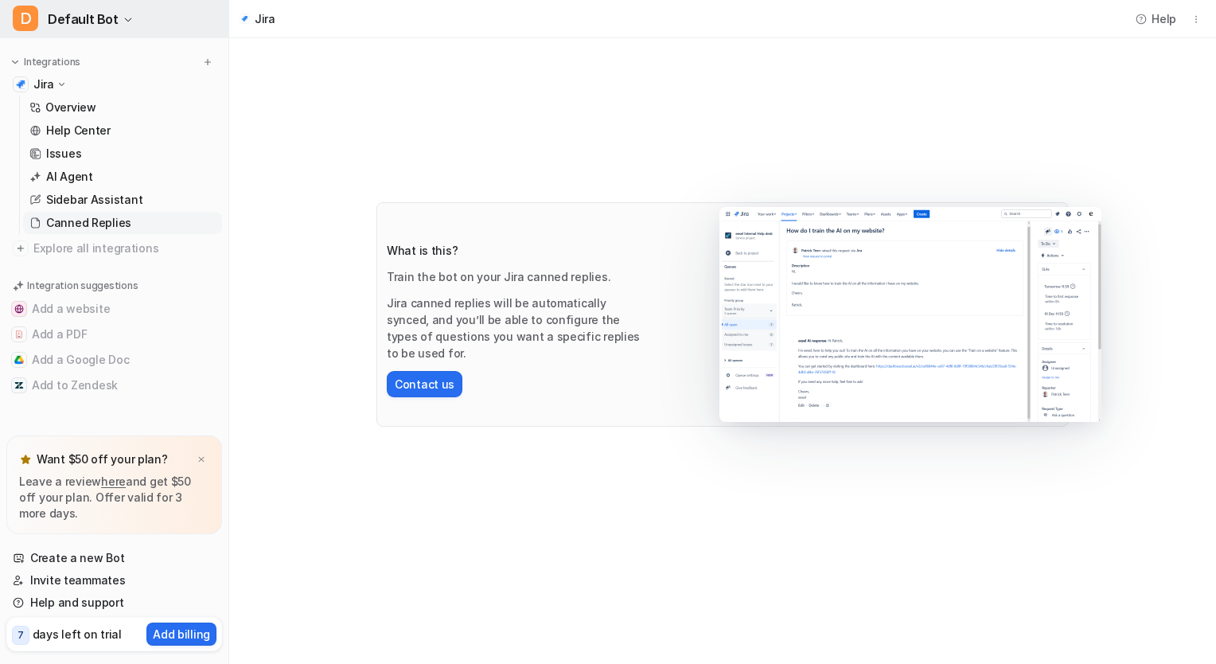
click at [29, 21] on span "D" at bounding box center [25, 18] width 25 height 25
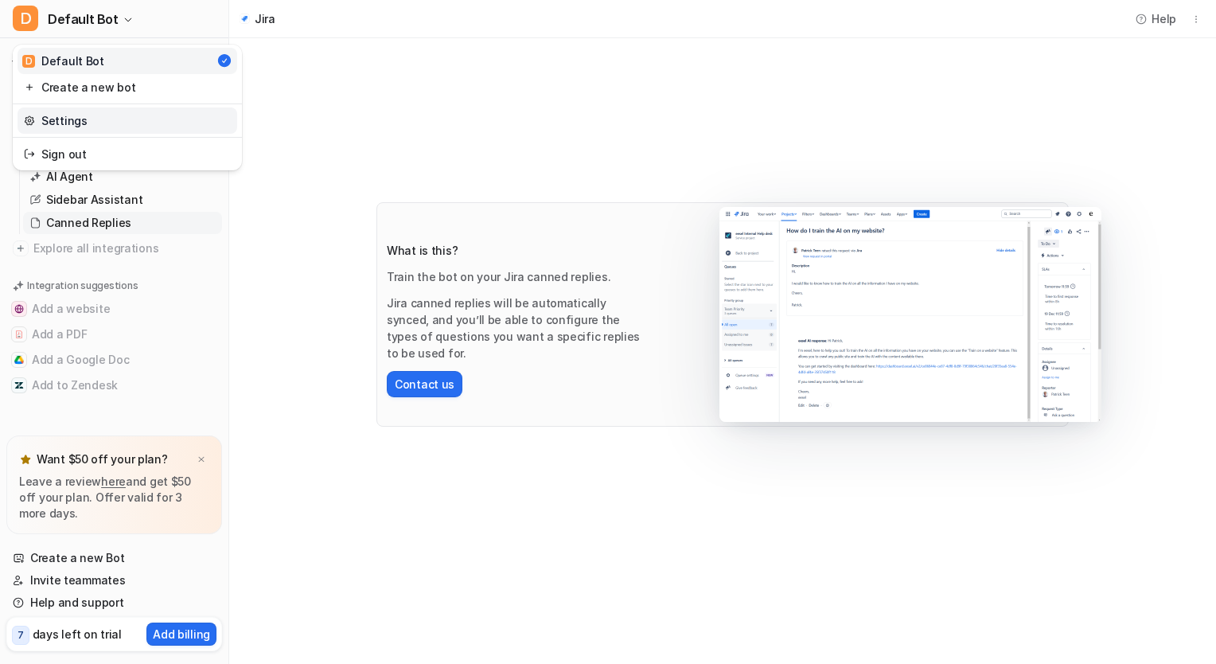
click at [45, 119] on link "Settings" at bounding box center [128, 120] width 220 height 26
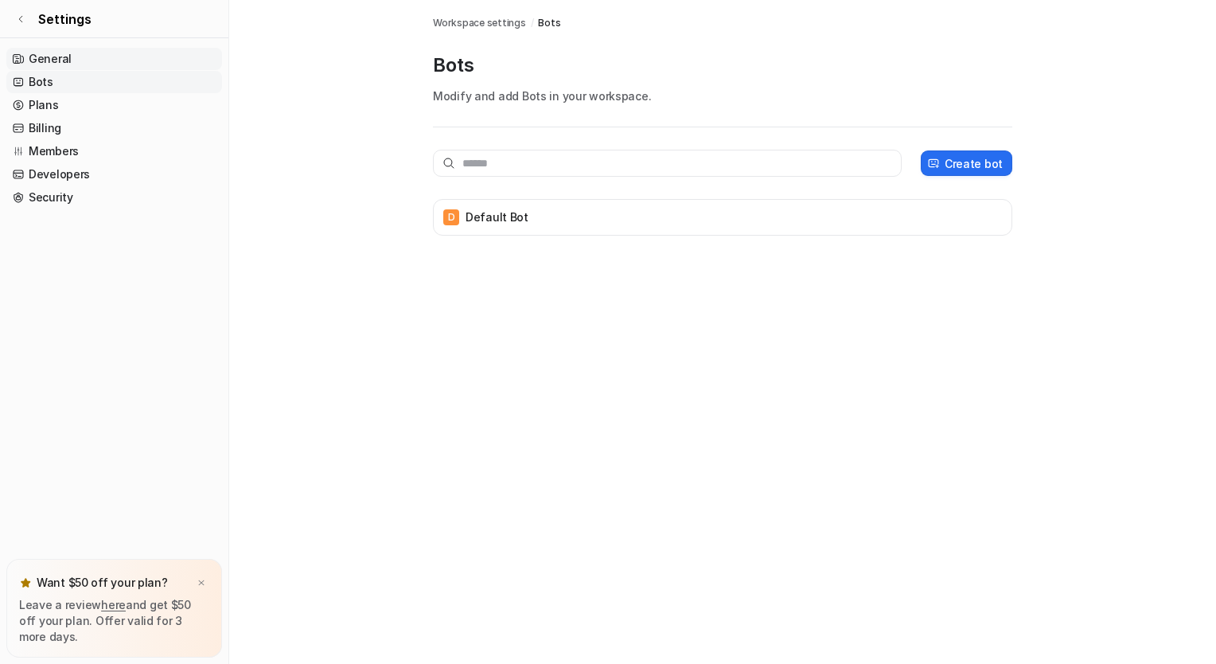
click at [98, 57] on link "General" at bounding box center [114, 59] width 216 height 22
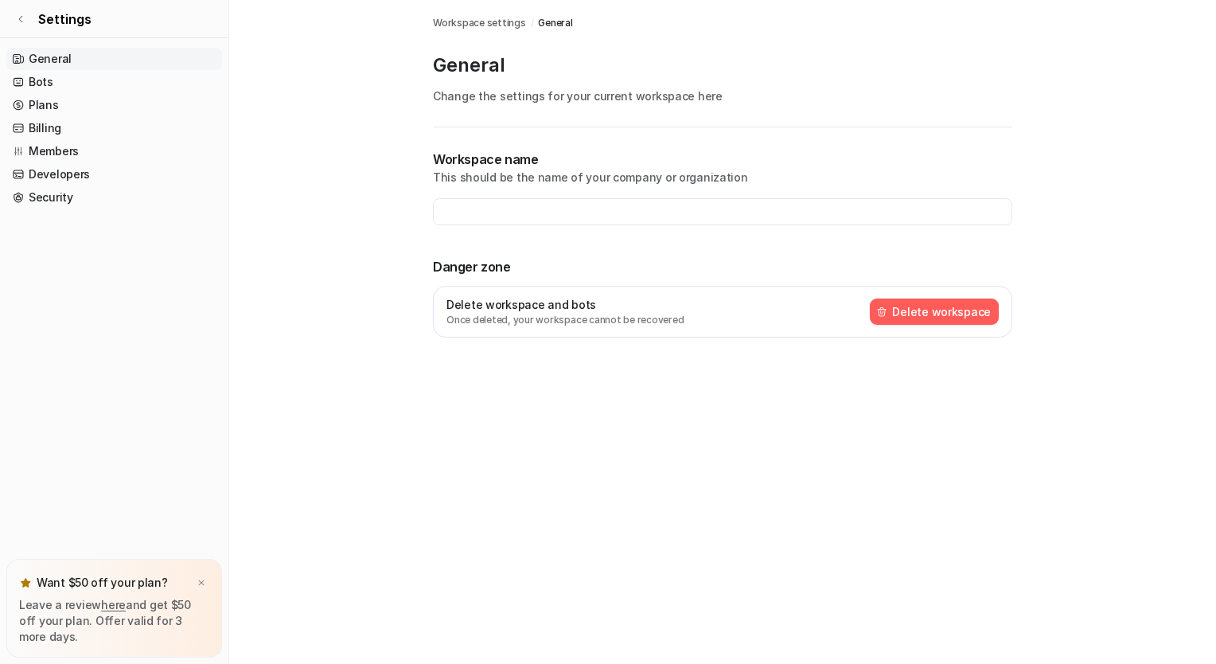
type input "**********"
click at [13, 18] on link "Settings" at bounding box center [114, 19] width 228 height 38
click at [9, 19] on link "Settings" at bounding box center [114, 19] width 228 height 38
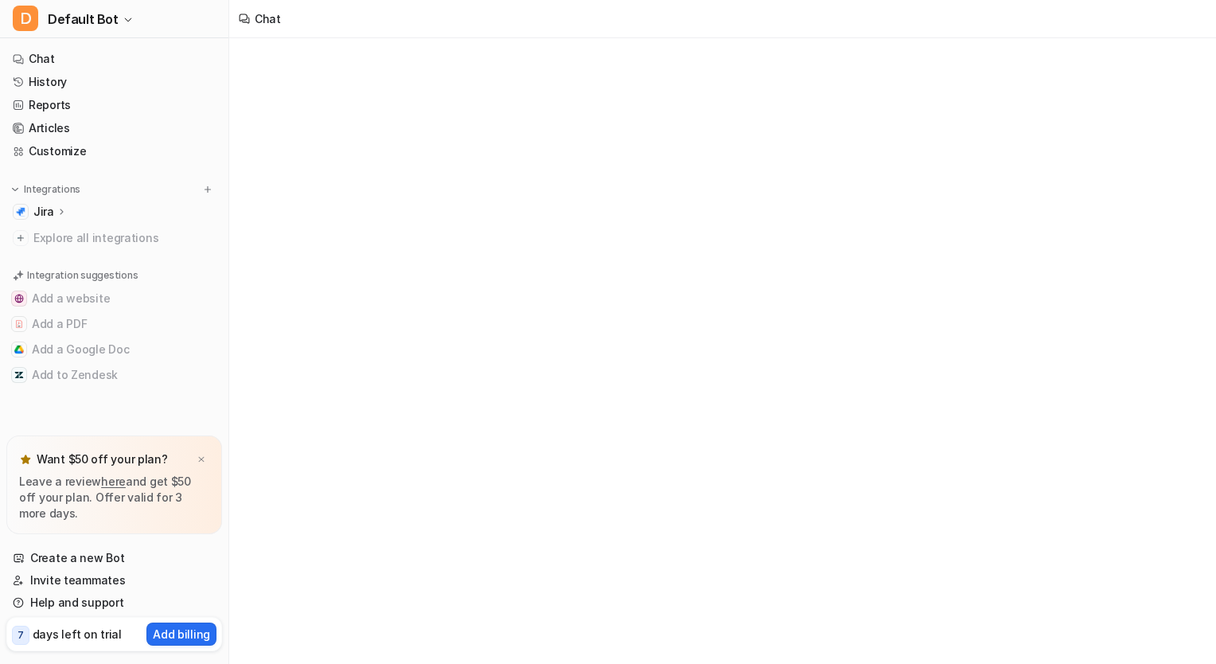
click at [45, 205] on p "Jira" at bounding box center [43, 212] width 21 height 16
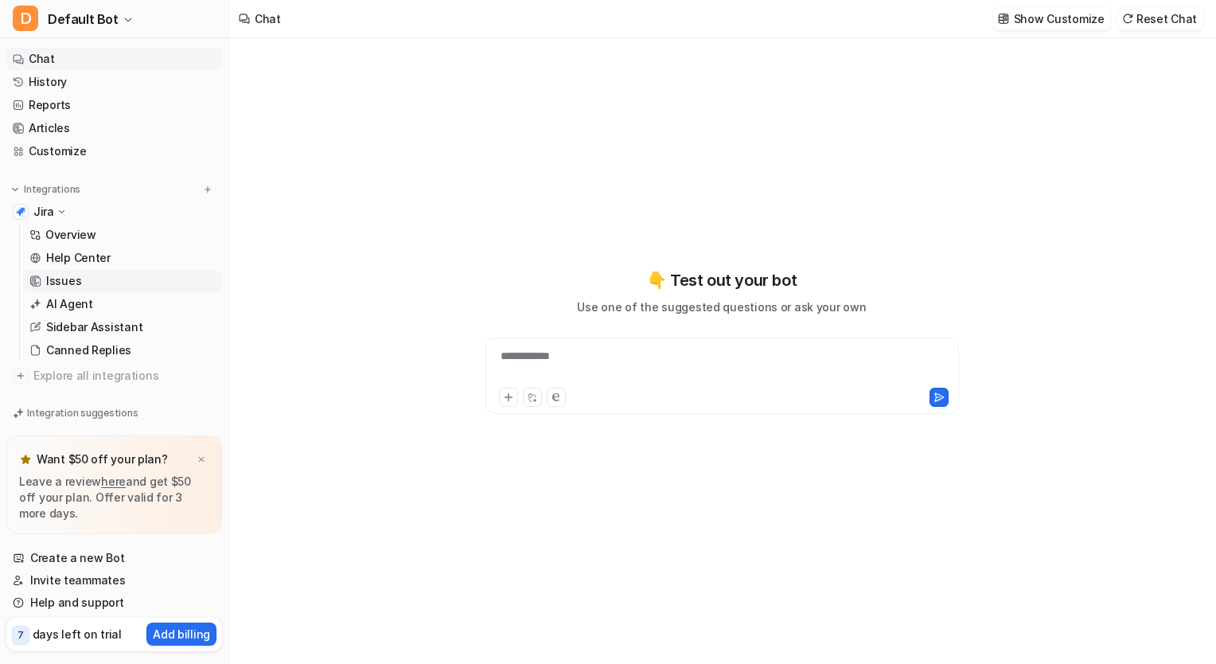
click at [59, 275] on p "Issues" at bounding box center [63, 281] width 35 height 16
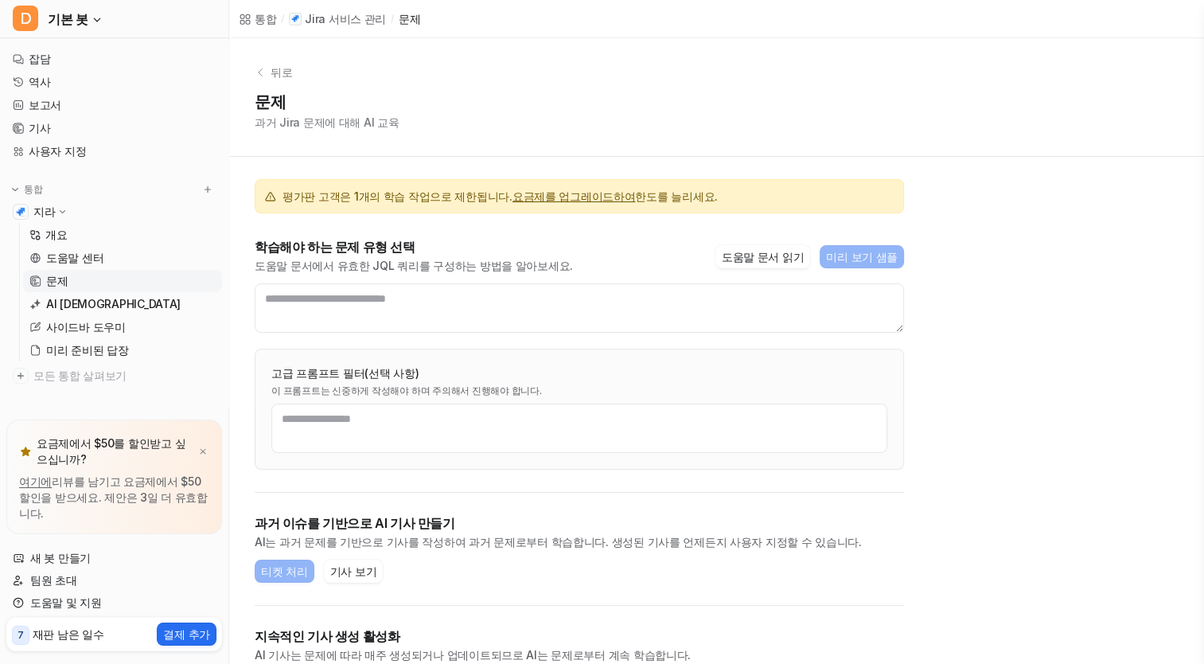
click at [341, 21] on p "Jira 서비스 관리" at bounding box center [345, 19] width 81 height 16
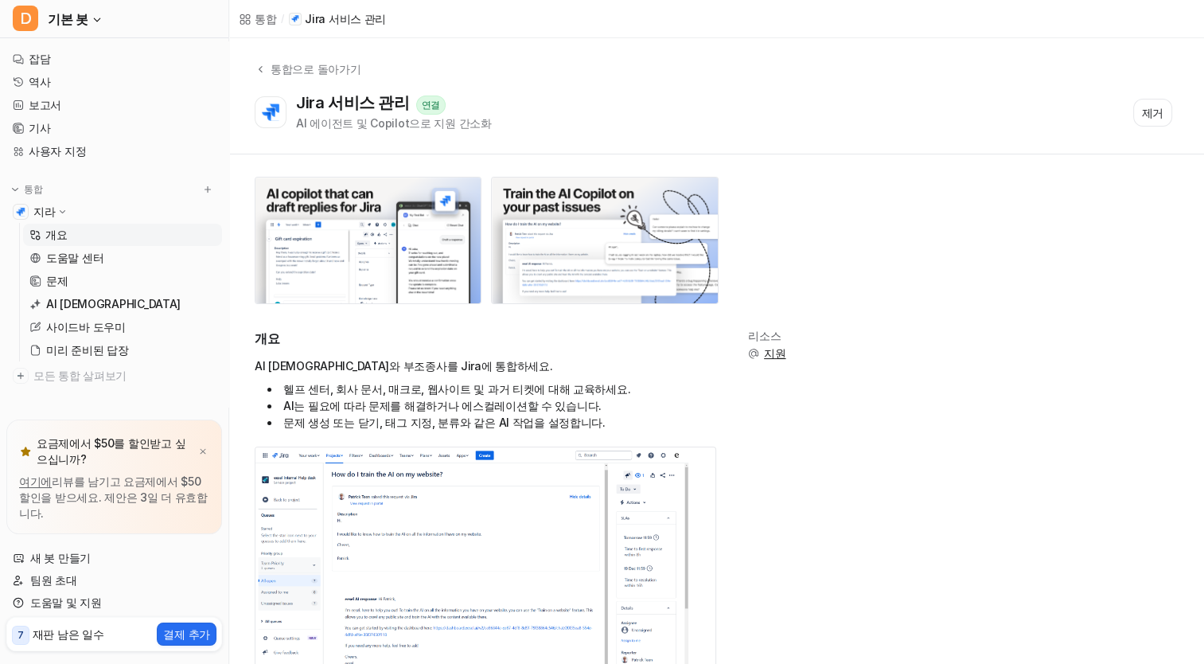
click at [422, 97] on div "연결" at bounding box center [431, 105] width 30 height 19
click at [97, 380] on span "모든 통합 살펴보기" at bounding box center [124, 375] width 182 height 25
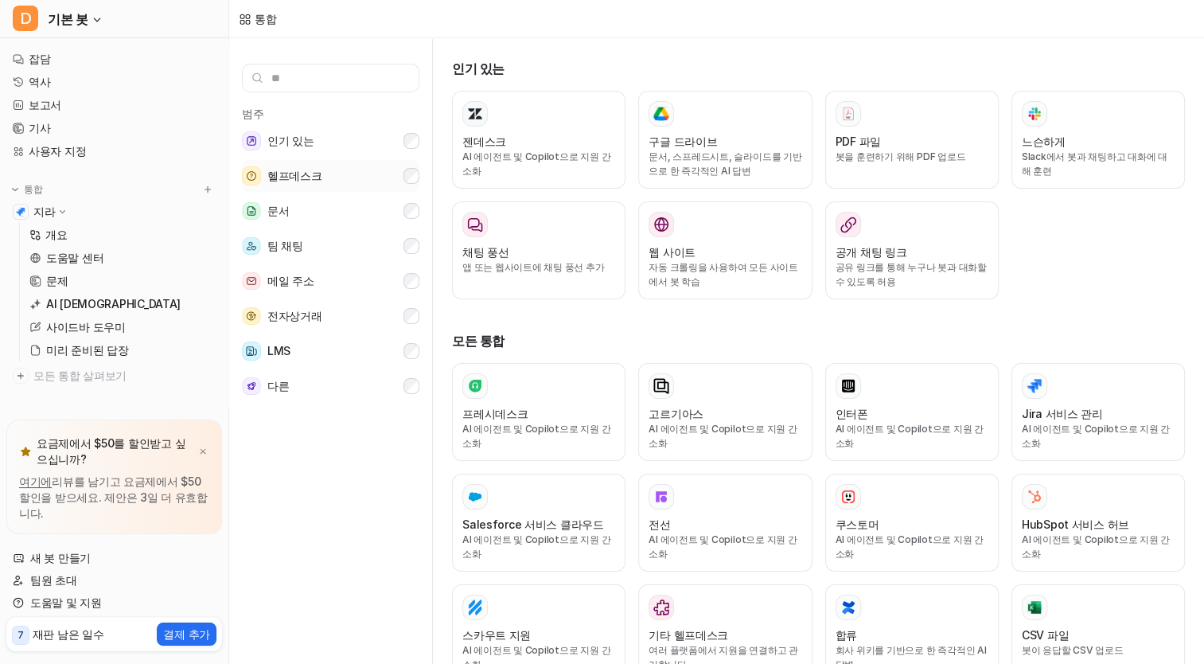
click at [314, 176] on span "헬프데스크" at bounding box center [294, 175] width 55 height 19
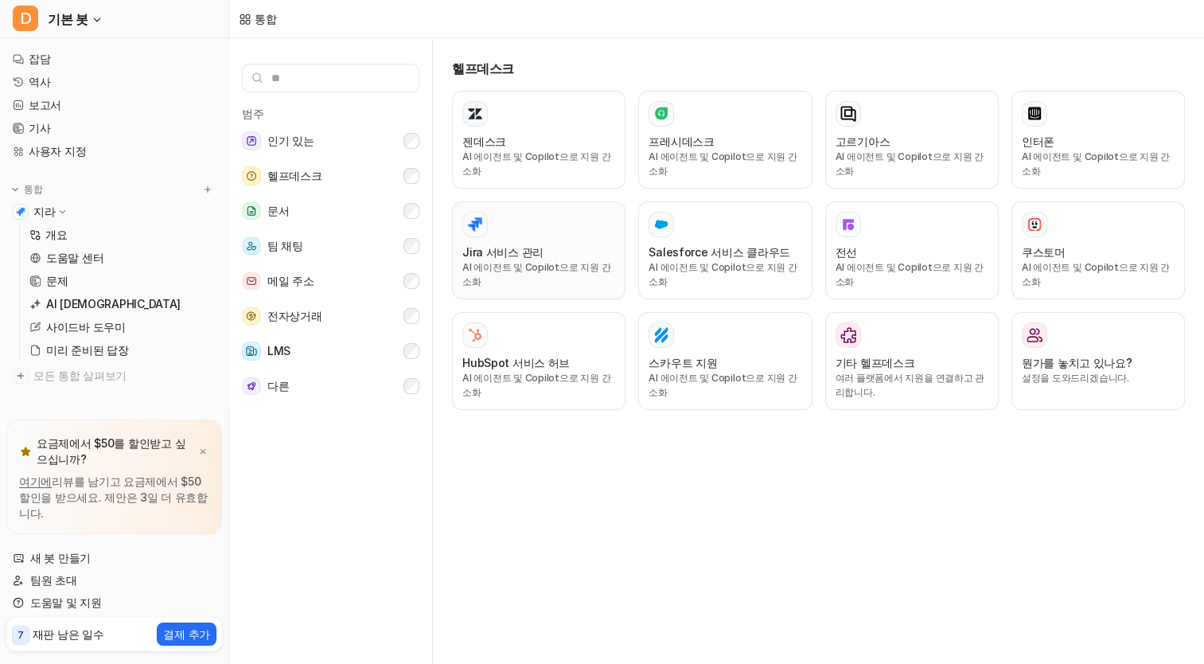
click at [499, 275] on p "AI 에이전트 및 Copilot으로 지원 간소화" at bounding box center [538, 274] width 153 height 29
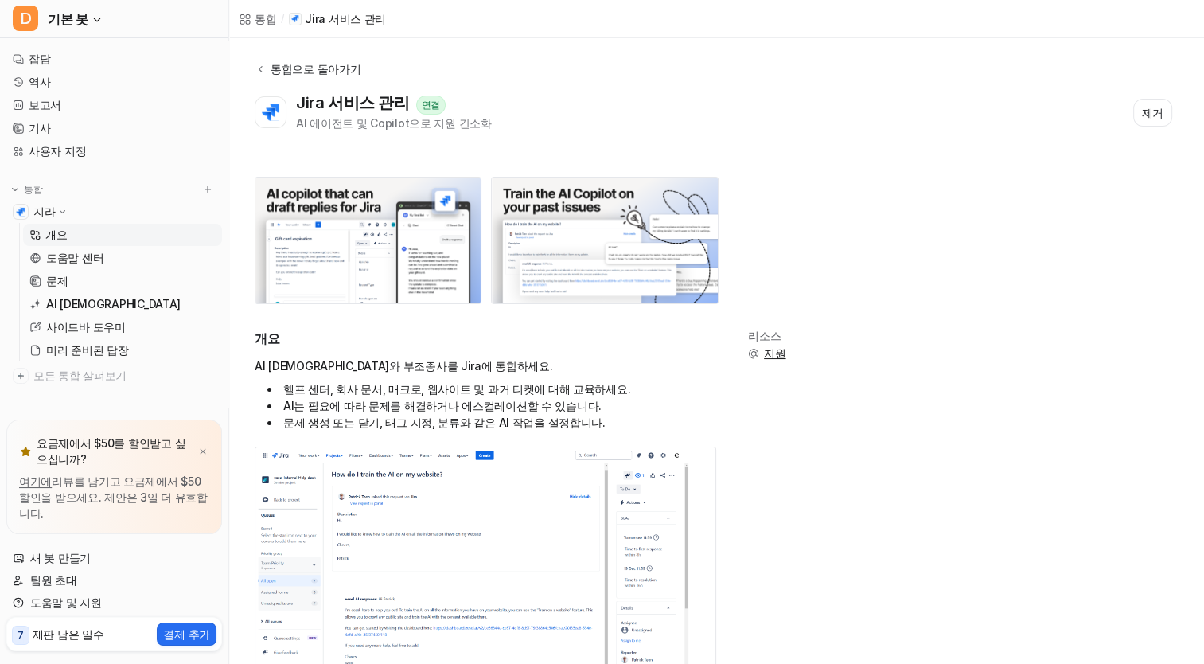
click at [319, 60] on div "통합으로 돌아가기" at bounding box center [313, 68] width 95 height 17
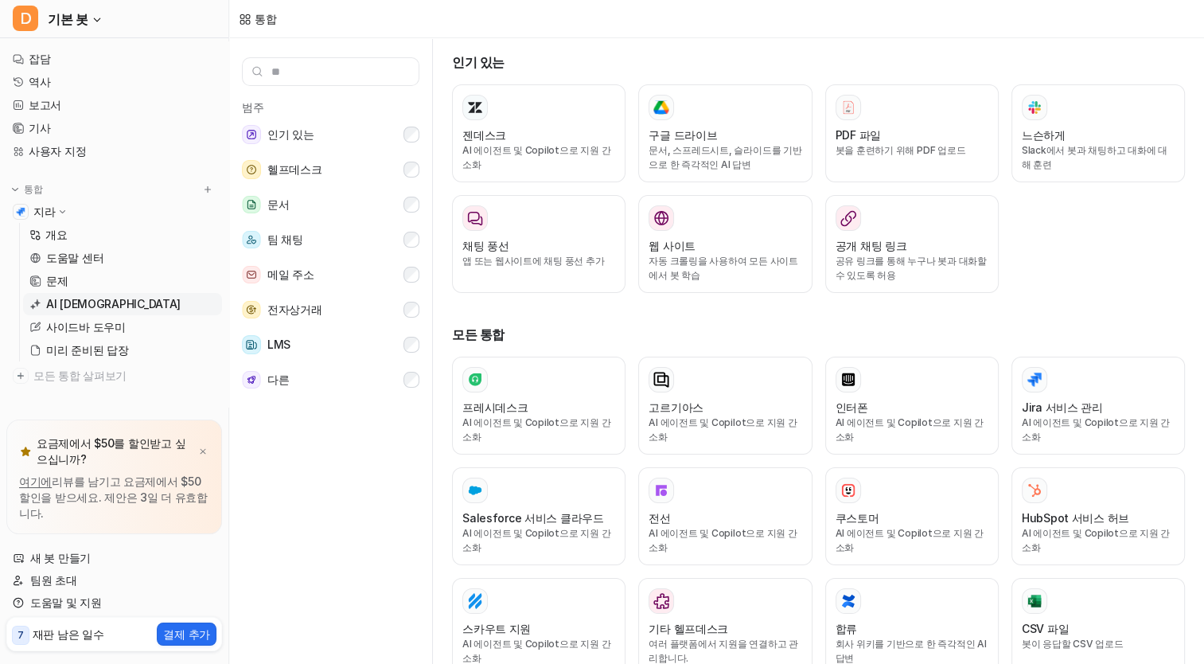
click at [94, 300] on p "AI [DEMOGRAPHIC_DATA]" at bounding box center [113, 304] width 134 height 16
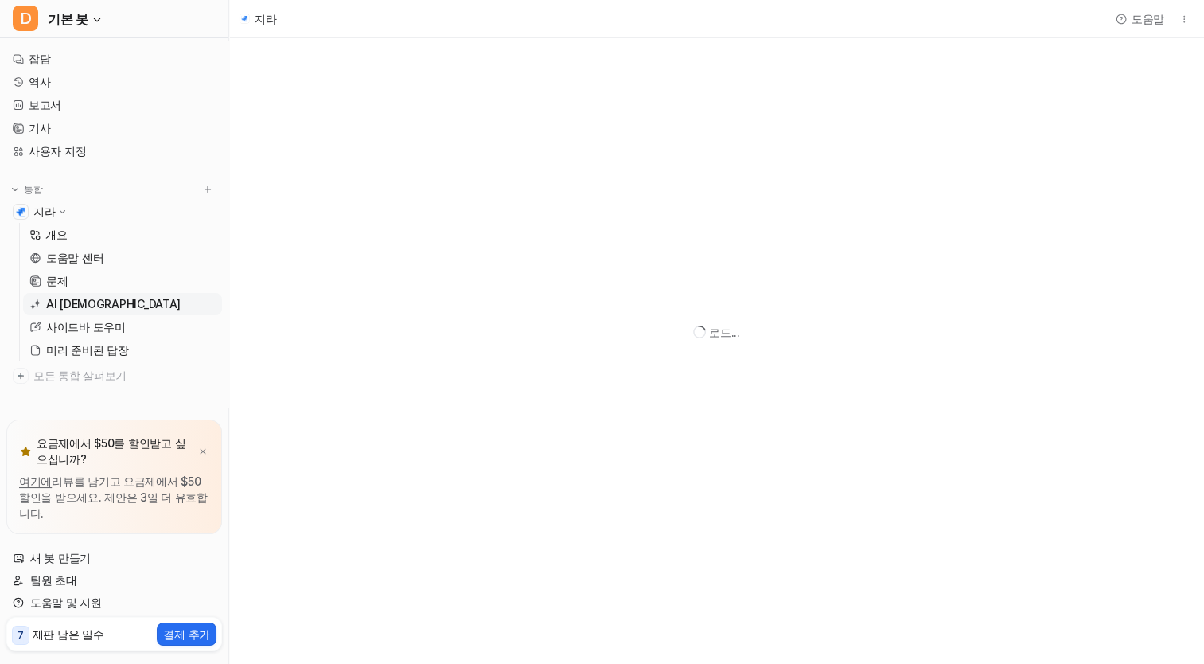
scroll to position [337, 0]
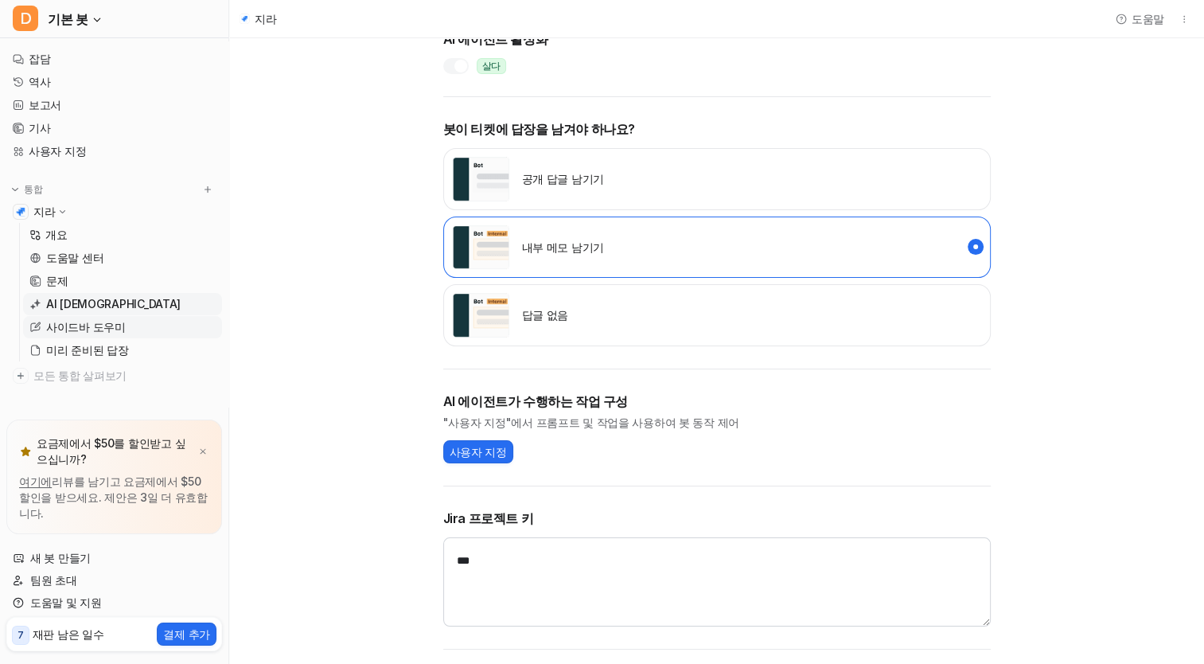
click at [105, 337] on link "사이드바 도우미" at bounding box center [122, 327] width 199 height 22
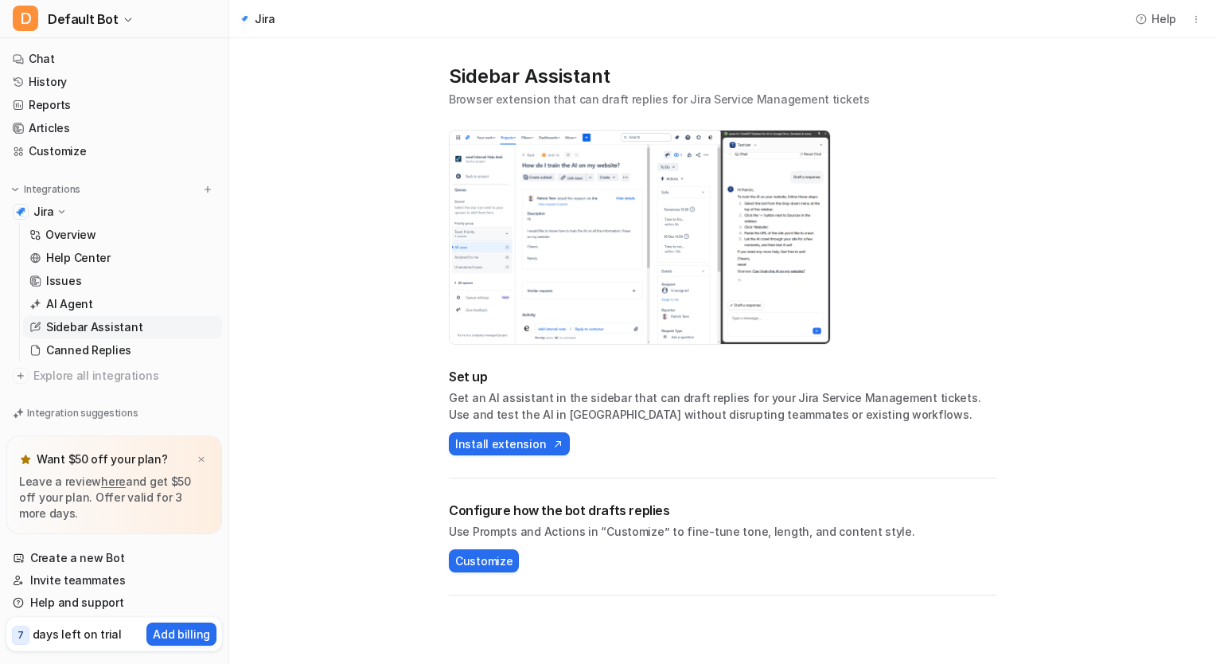
click at [568, 333] on img at bounding box center [640, 238] width 380 height 214
click at [649, 274] on img at bounding box center [640, 238] width 380 height 214
click at [112, 359] on link "Canned Replies" at bounding box center [122, 350] width 199 height 22
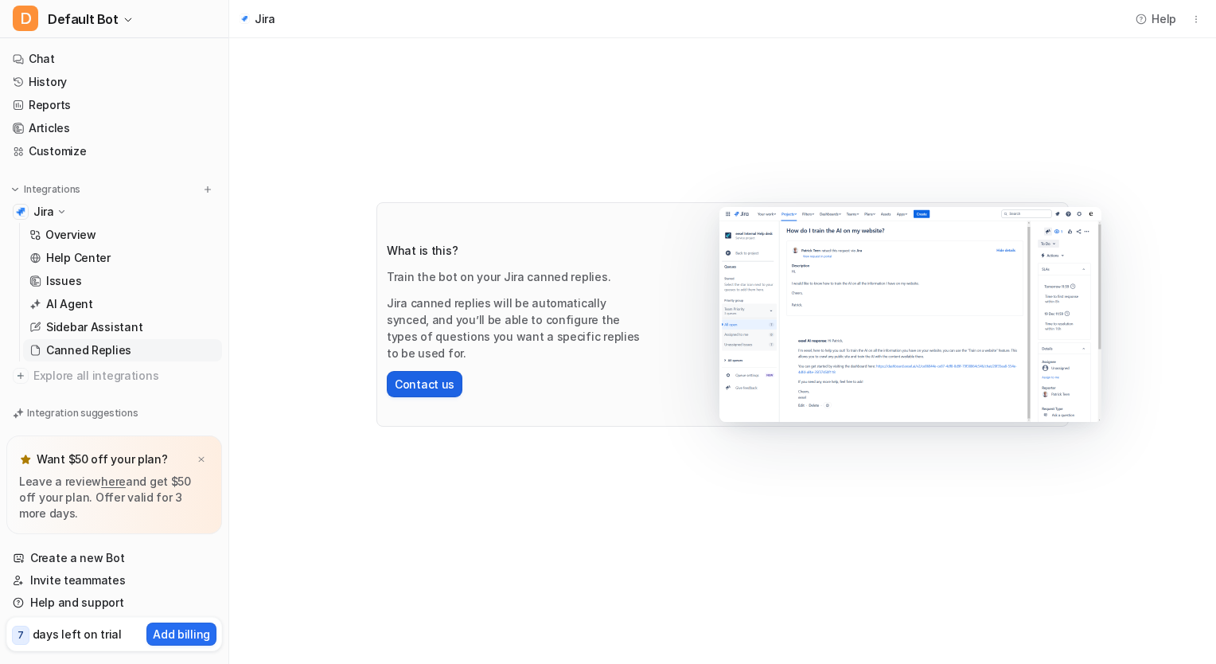
click at [422, 388] on button "Contact us" at bounding box center [425, 384] width 76 height 26
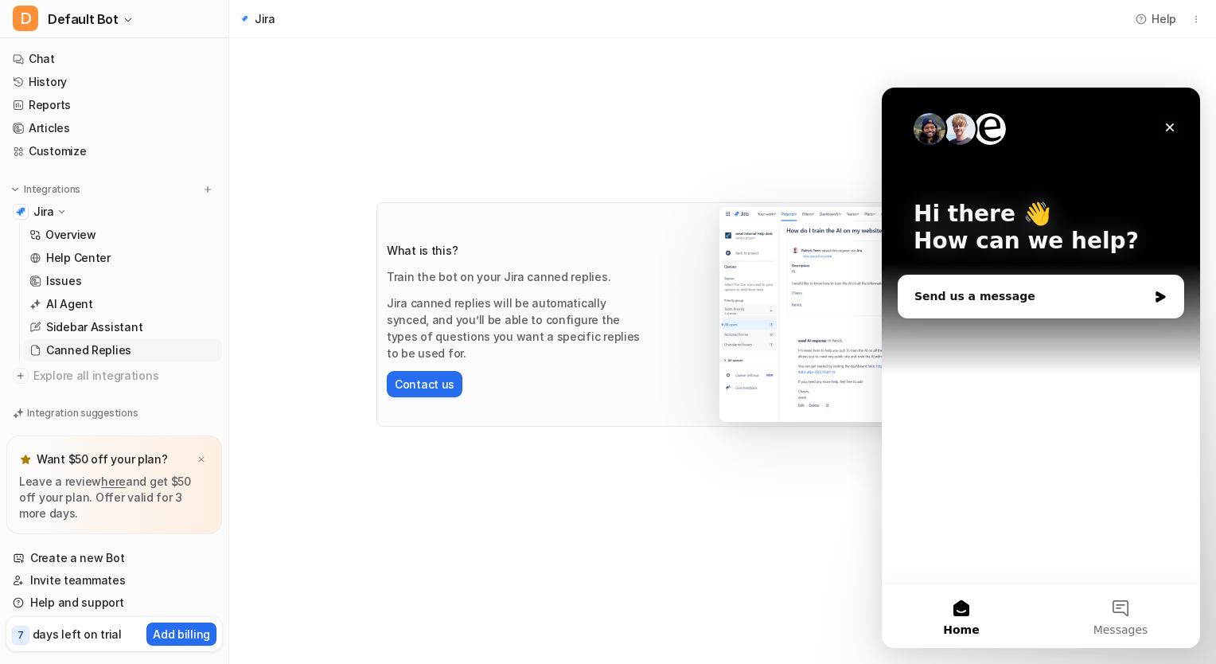
click at [1167, 127] on icon "Close" at bounding box center [1170, 127] width 13 height 13
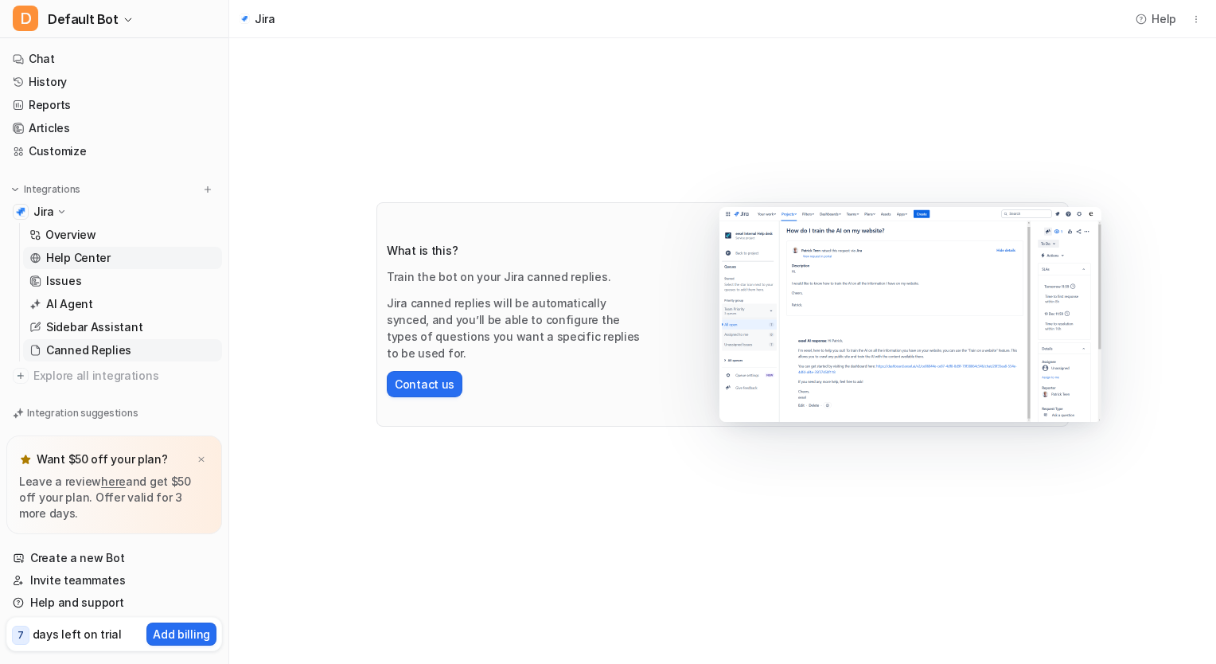
click at [124, 259] on link "Help Center" at bounding box center [122, 258] width 199 height 22
click at [71, 286] on p "Issues" at bounding box center [63, 281] width 35 height 16
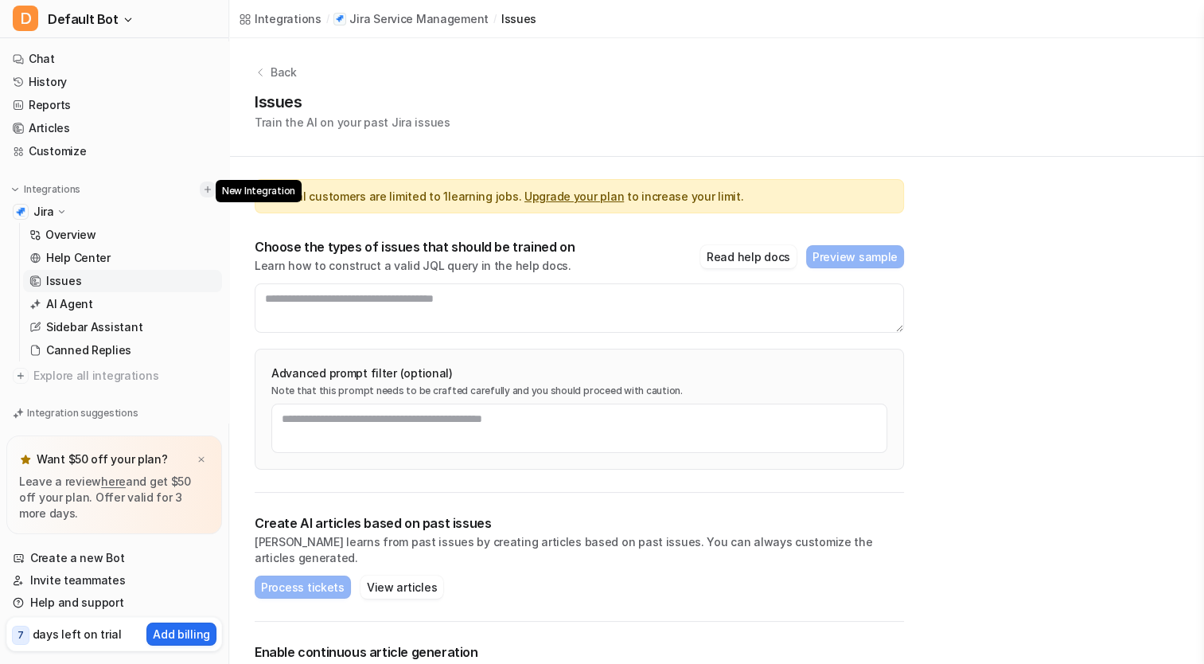
click at [203, 184] on img at bounding box center [207, 189] width 11 height 11
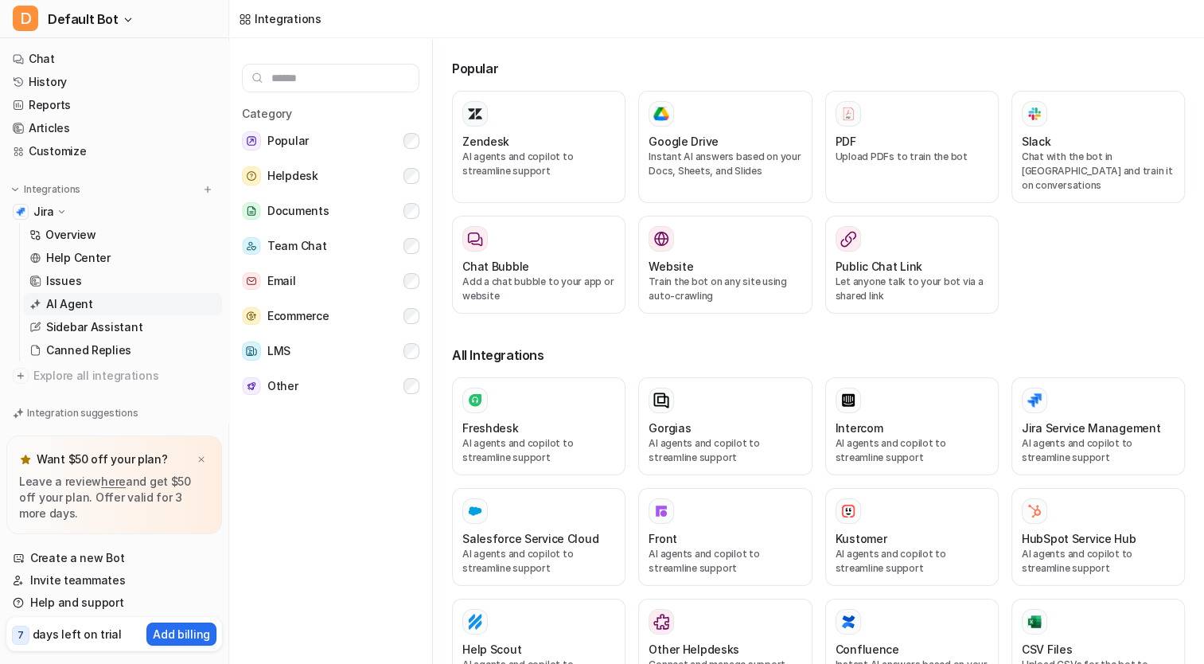
click at [154, 313] on link "AI Agent" at bounding box center [122, 304] width 199 height 22
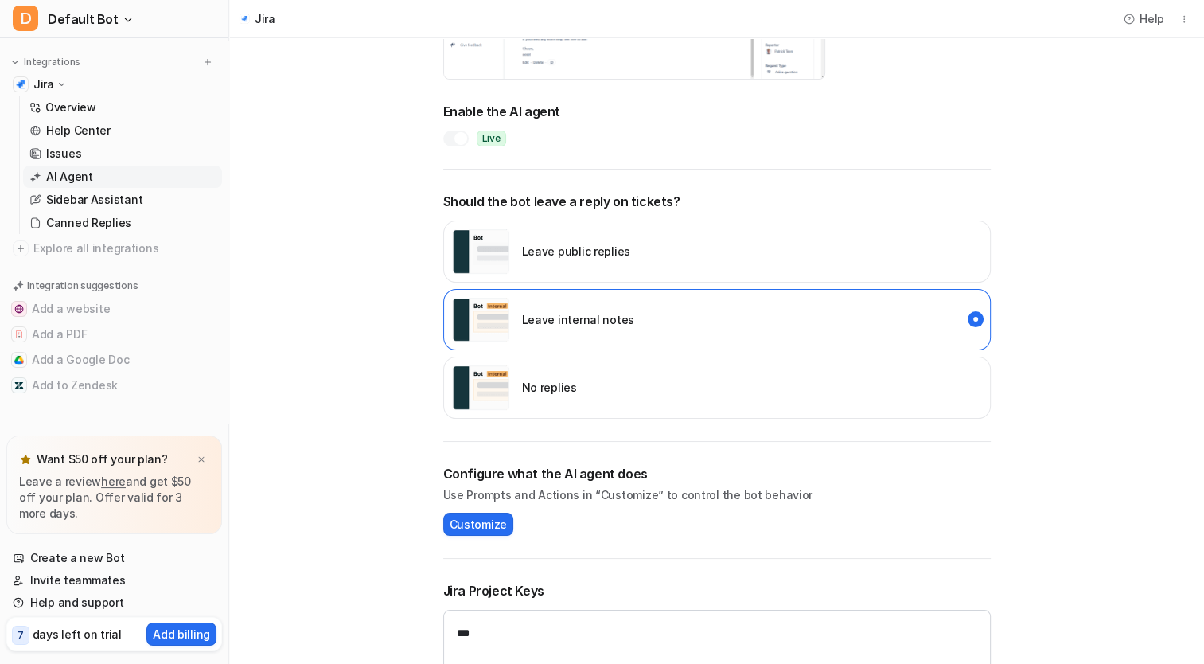
scroll to position [337, 0]
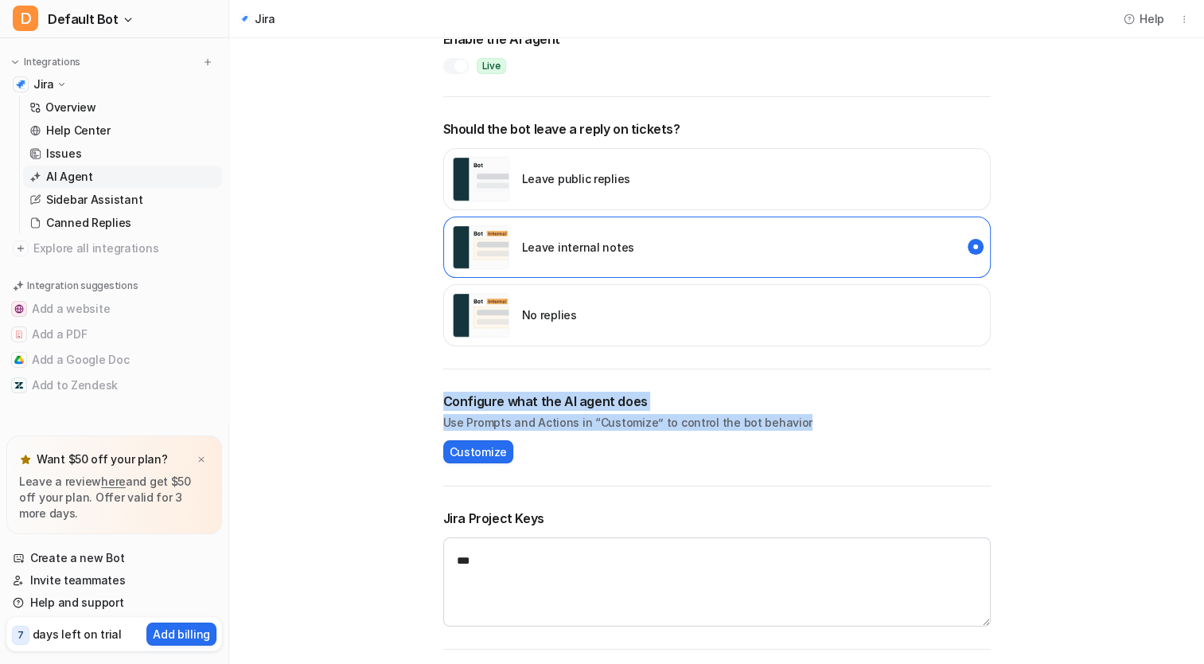
drag, startPoint x: 810, startPoint y: 408, endPoint x: 431, endPoint y: 400, distance: 379.7
click at [431, 400] on div "AI Agent Configure an AI agent that can tag tickets, respond to customers and m…" at bounding box center [716, 187] width 579 height 955
copy div "Configure what the AI agent does Use Prompts and Actions in “Customize” to cont…"
drag, startPoint x: 961, startPoint y: 423, endPoint x: 949, endPoint y: 385, distance: 39.3
click at [949, 385] on div "AI Agent Configure an AI agent that can tag tickets, respond to customers and m…" at bounding box center [716, 187] width 579 height 955
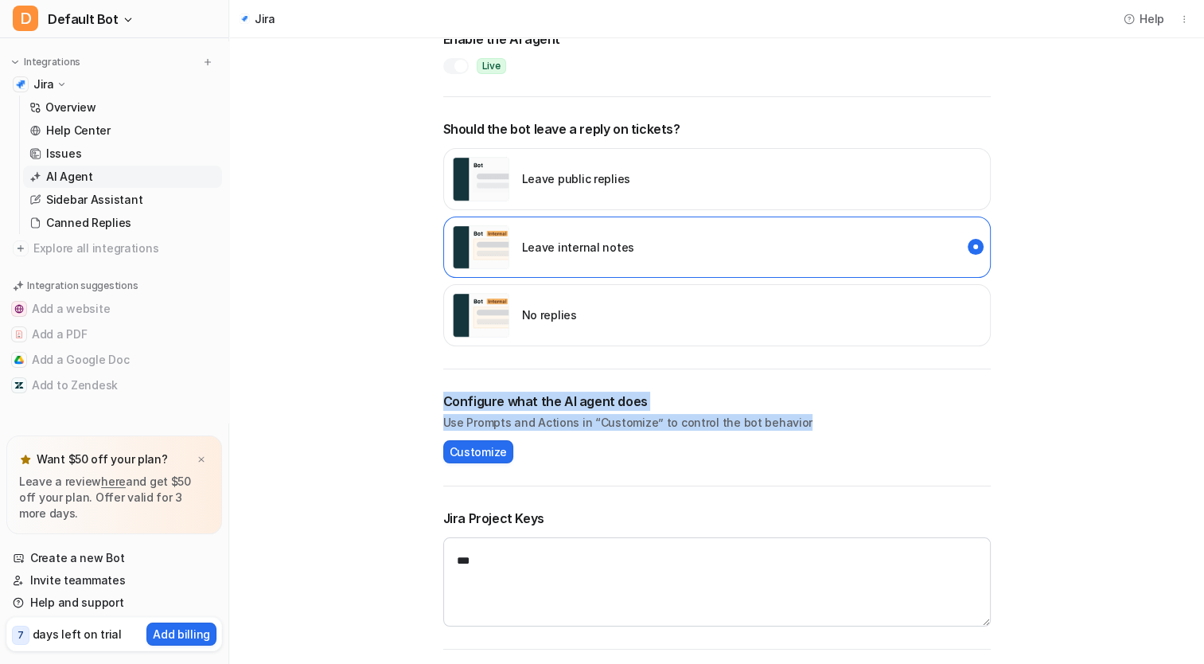
click at [948, 403] on h2 "Configure what the AI agent does" at bounding box center [717, 401] width 548 height 19
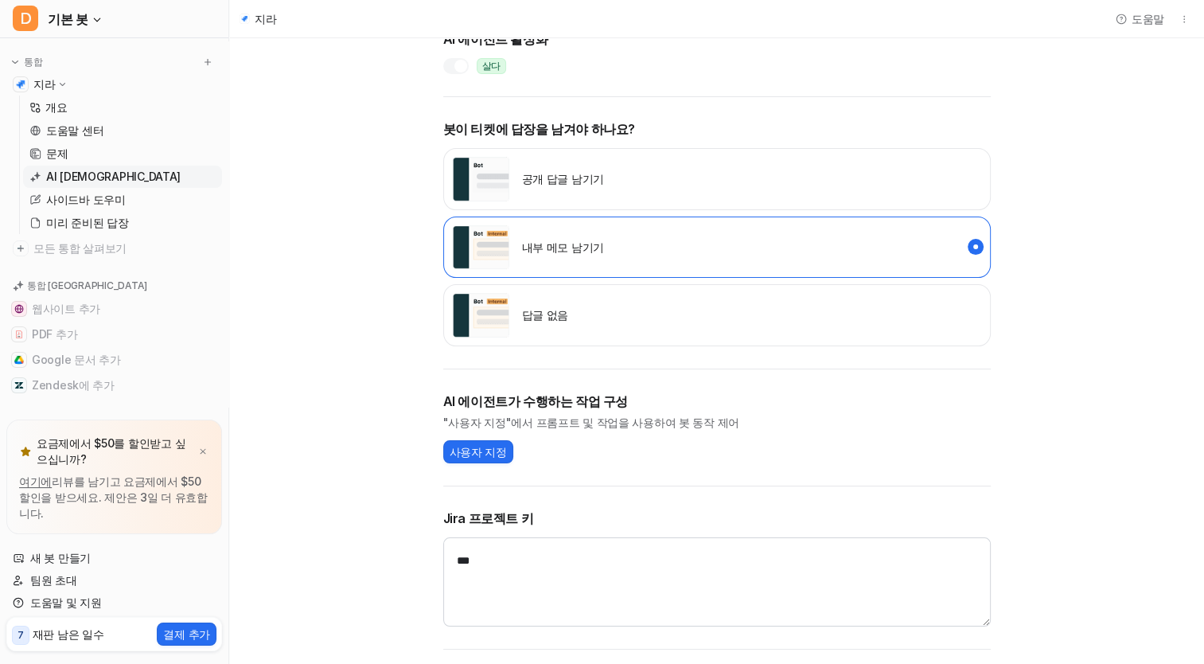
scroll to position [6, 0]
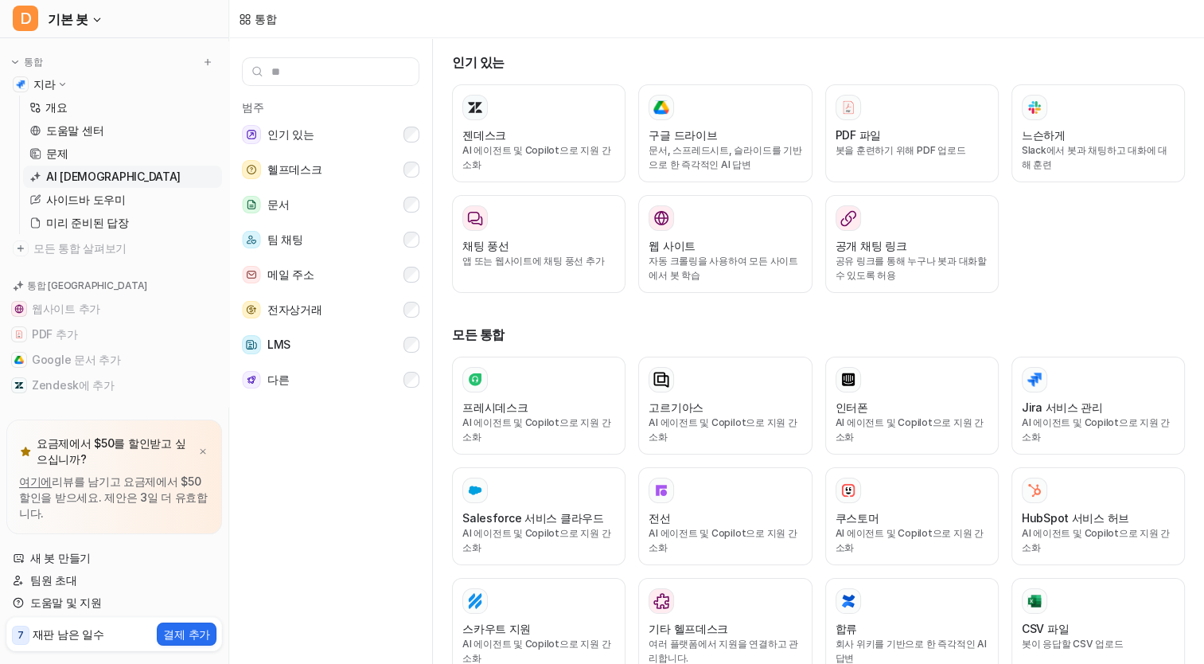
click at [68, 178] on p "AI [DEMOGRAPHIC_DATA]" at bounding box center [113, 177] width 134 height 16
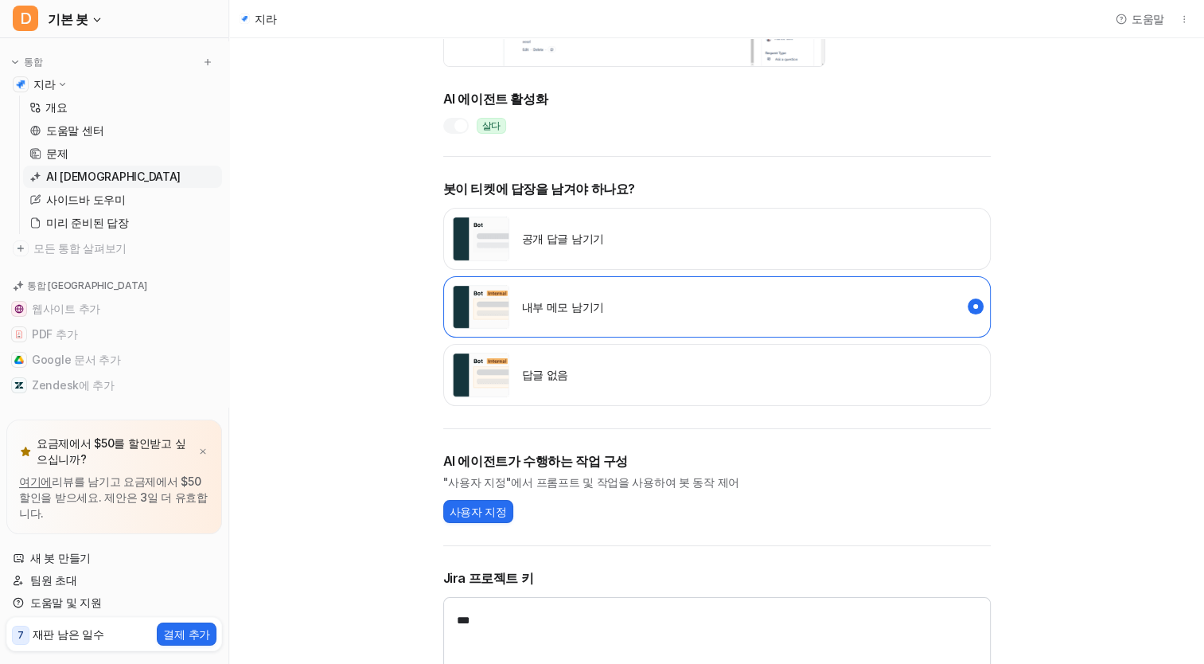
scroll to position [337, 0]
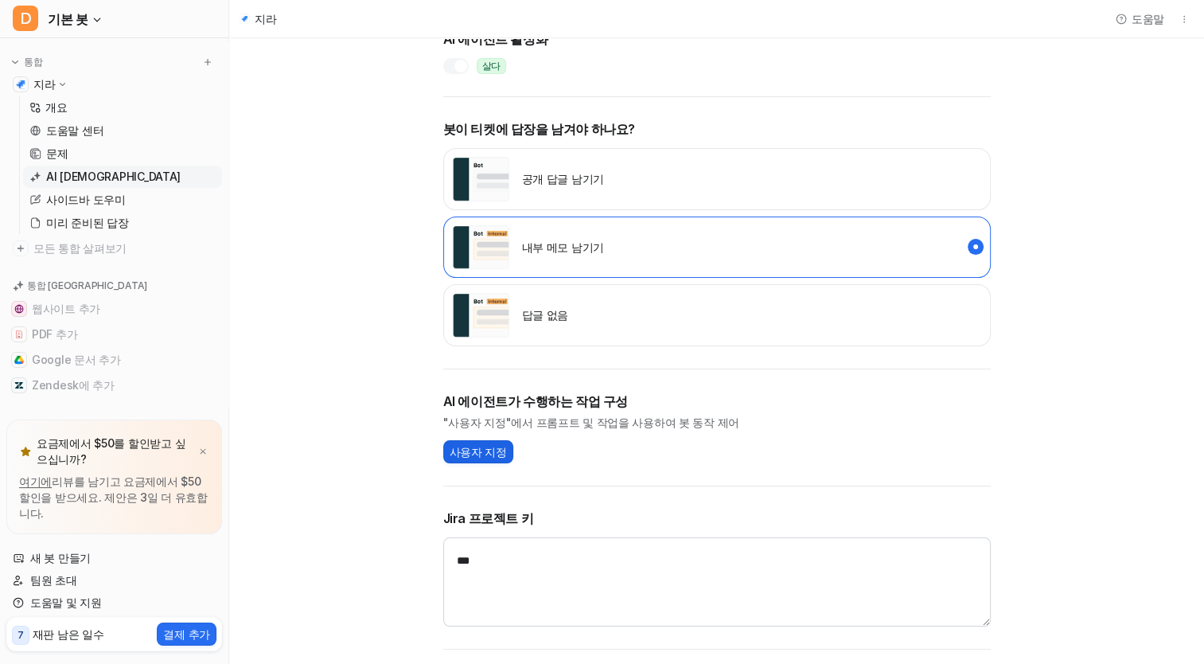
click at [497, 449] on span "사용자 지정" at bounding box center [478, 451] width 57 height 17
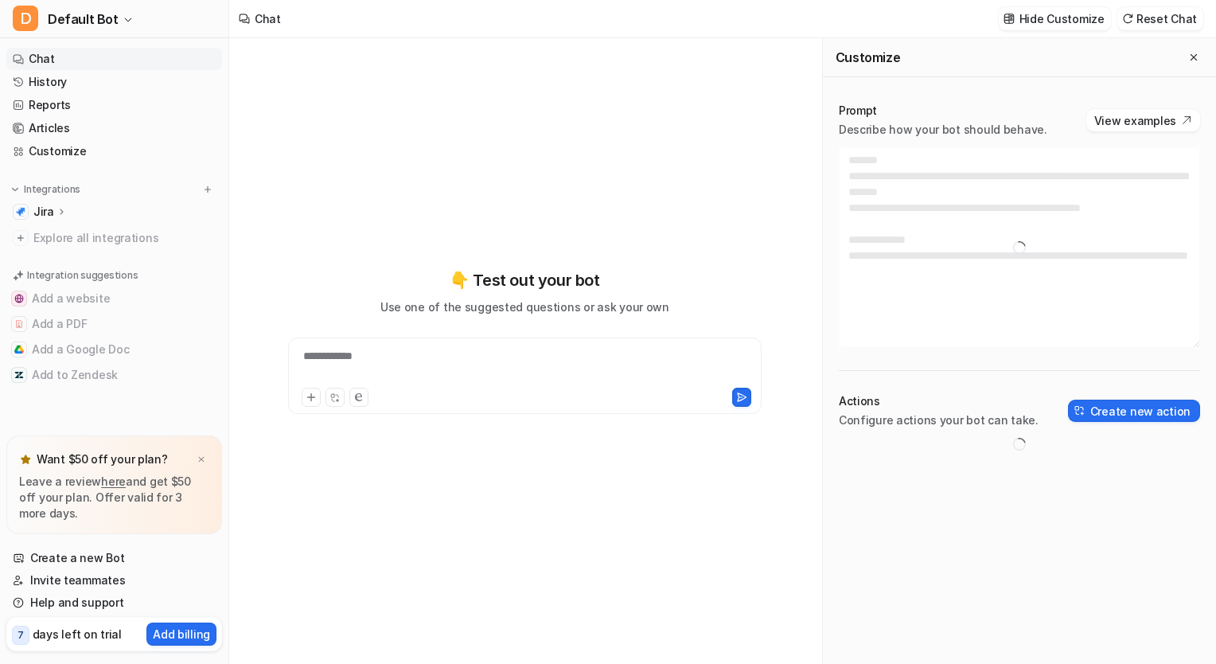
type textarea "**********"
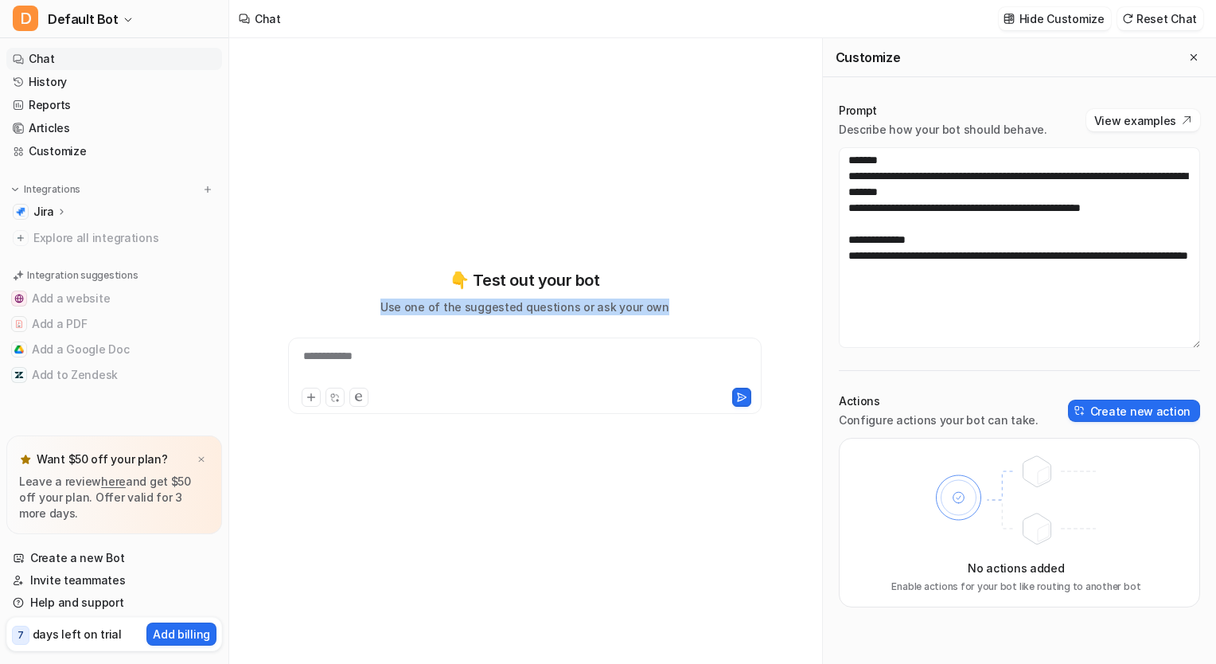
drag, startPoint x: 684, startPoint y: 306, endPoint x: 354, endPoint y: 286, distance: 330.9
click at [354, 286] on div "**********" at bounding box center [525, 341] width 566 height 146
copy p "Use one of the suggested questions or ask your own"
click at [1147, 119] on button "View examples" at bounding box center [1143, 120] width 114 height 22
click at [1113, 403] on button "Create new action" at bounding box center [1134, 411] width 132 height 22
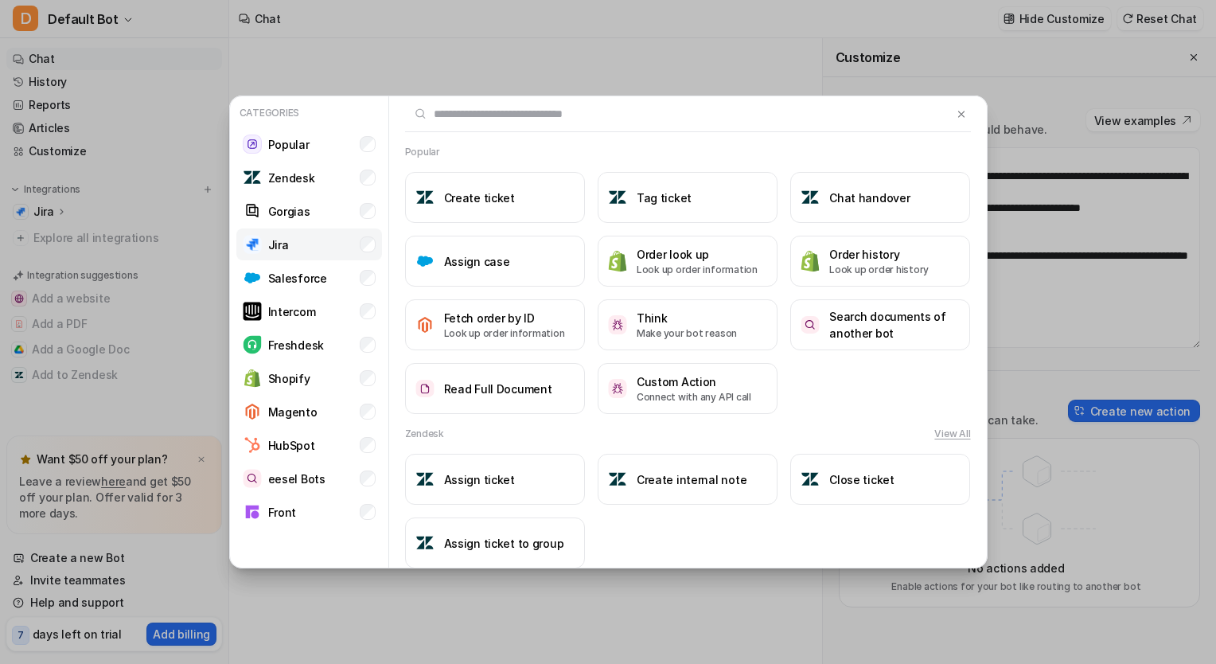
click at [316, 253] on li "Jira" at bounding box center [309, 244] width 146 height 32
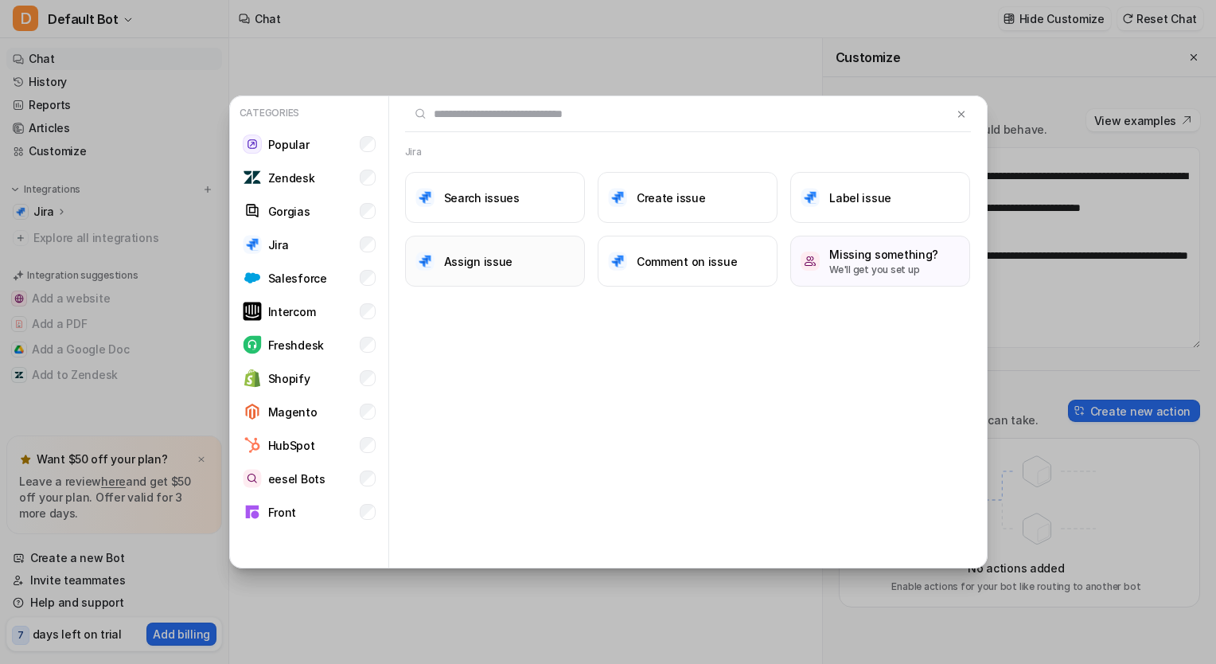
click at [489, 273] on button "Assign issue" at bounding box center [495, 261] width 180 height 51
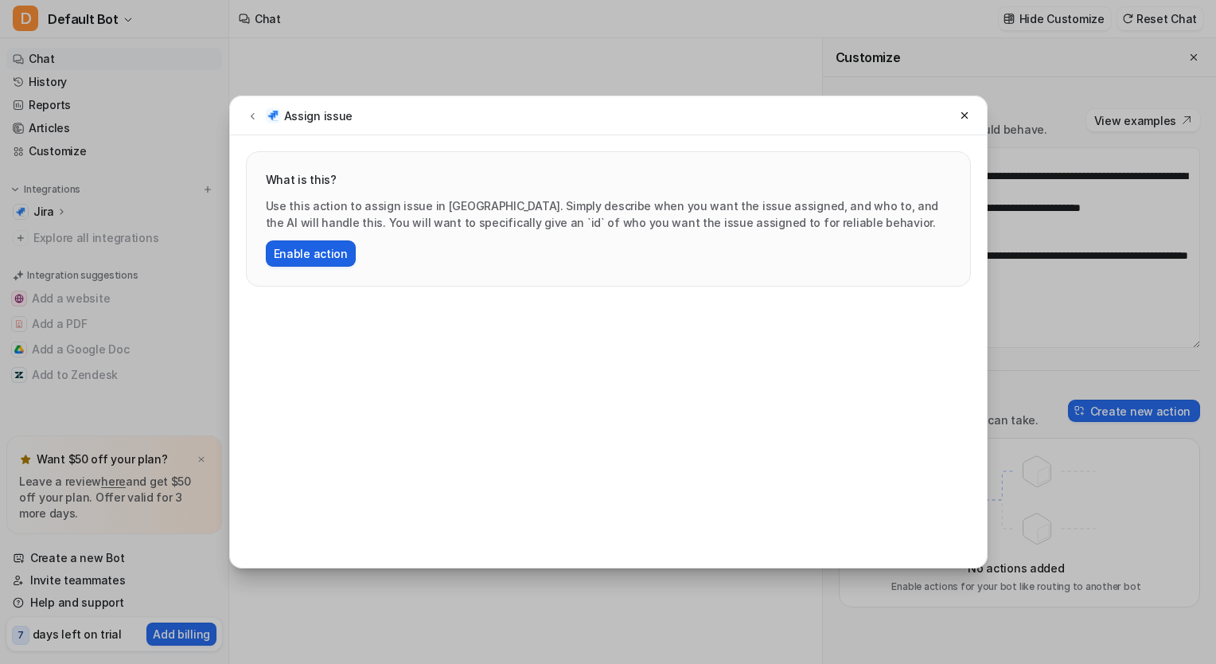
click at [316, 247] on button "Enable action" at bounding box center [311, 253] width 90 height 26
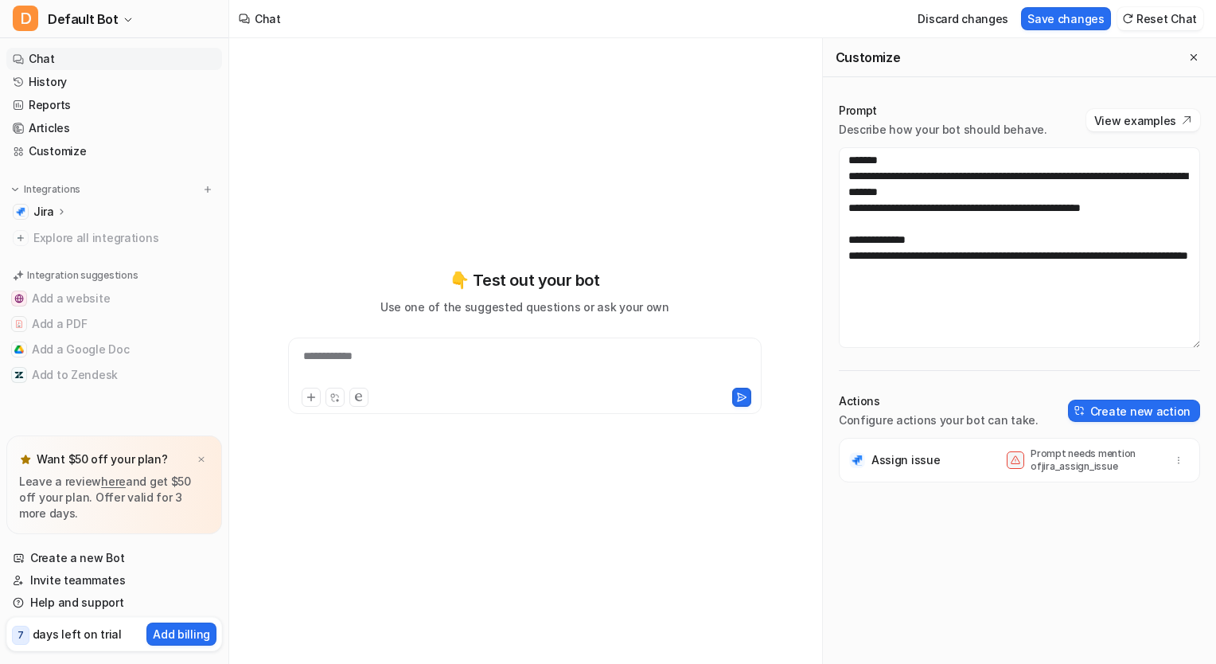
click at [1093, 457] on p "Prompt needs mention of jira_assign_issue" at bounding box center [1094, 459] width 127 height 25
drag, startPoint x: 1094, startPoint y: 574, endPoint x: 1075, endPoint y: 561, distance: 23.0
click at [1093, 574] on div "Assign issue Prompt needs mention of jira_assign_issue" at bounding box center [1019, 551] width 361 height 226
click at [1058, 464] on p "Prompt needs mention of jira_assign_issue" at bounding box center [1094, 459] width 127 height 25
click at [1173, 463] on icon "button" at bounding box center [1178, 459] width 11 height 11
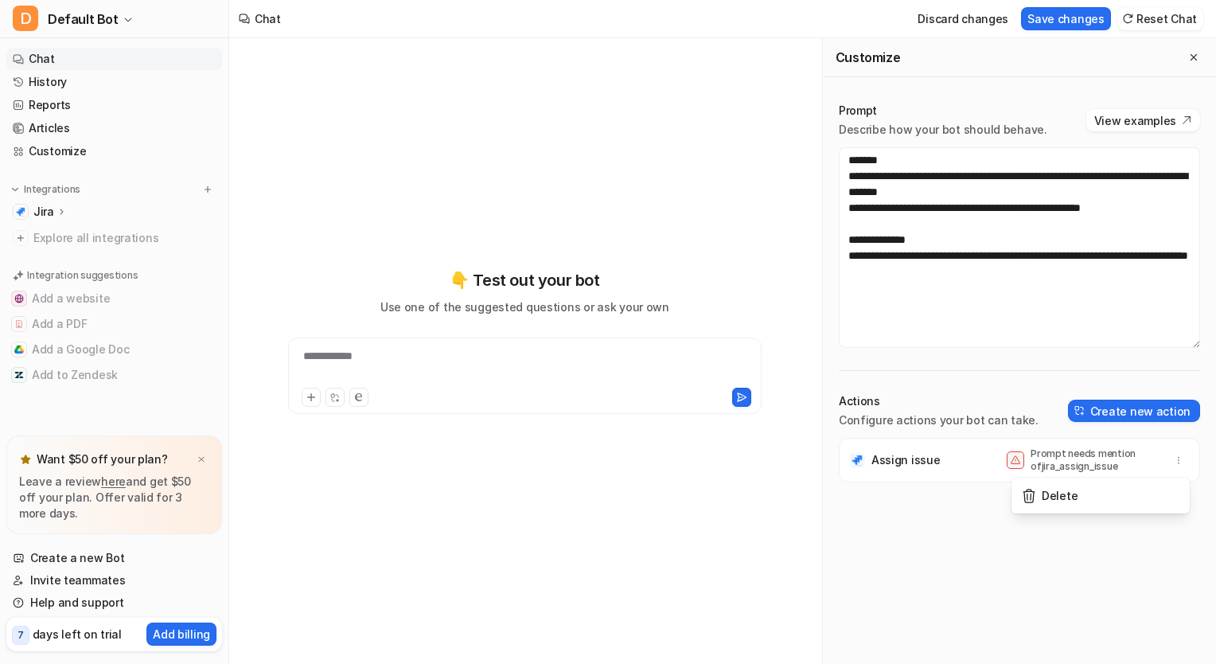
drag, startPoint x: 1127, startPoint y: 619, endPoint x: 1115, endPoint y: 607, distance: 16.9
click at [1123, 616] on div "Assign issue Prompt needs mention of jira_assign_issue Delete" at bounding box center [1019, 551] width 361 height 226
drag, startPoint x: 1105, startPoint y: 469, endPoint x: 1016, endPoint y: 454, distance: 89.5
click at [1016, 454] on div "Prompt needs mention of jira_assign_issue" at bounding box center [1082, 459] width 151 height 25
drag, startPoint x: 1016, startPoint y: 454, endPoint x: 852, endPoint y: 532, distance: 181.2
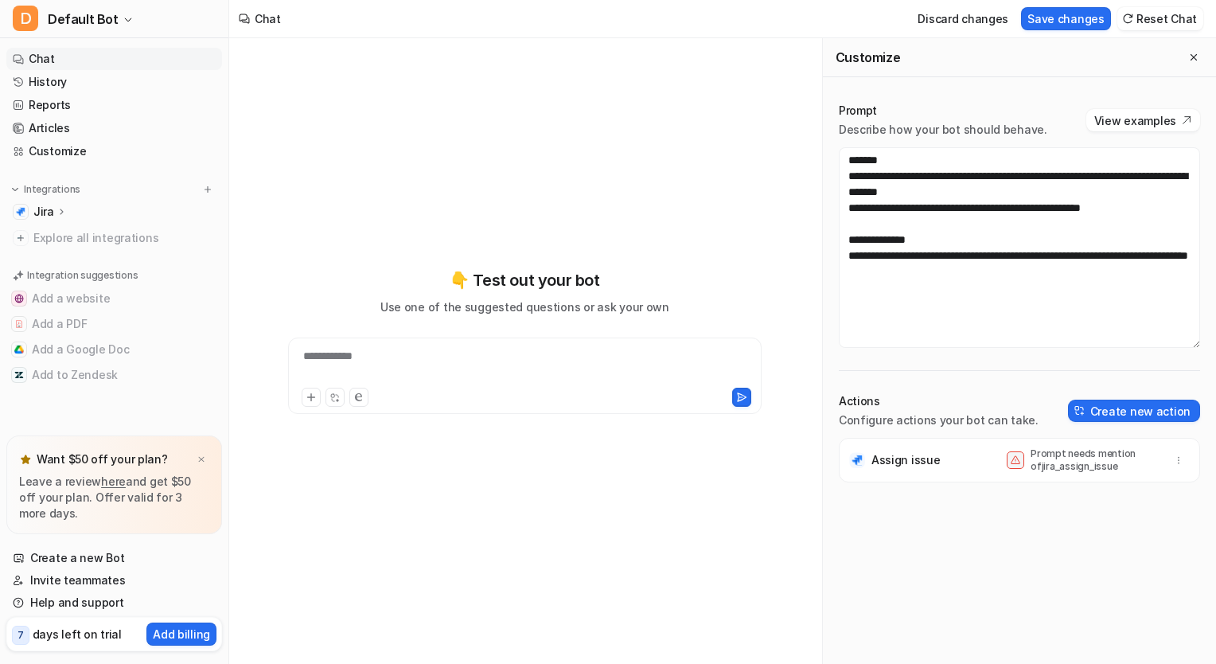
click at [852, 532] on div "Assign issue Prompt needs mention of jira_assign_issue" at bounding box center [1019, 551] width 361 height 226
click at [899, 598] on div "Assign issue Prompt needs mention of jira_assign_issue" at bounding box center [1019, 551] width 361 height 226
drag, startPoint x: 938, startPoint y: 457, endPoint x: 852, endPoint y: 454, distance: 86.0
click at [852, 454] on div "Assign issue Prompt needs mention of jira_assign_issue" at bounding box center [1019, 460] width 347 height 45
